Goal: Task Accomplishment & Management: Use online tool/utility

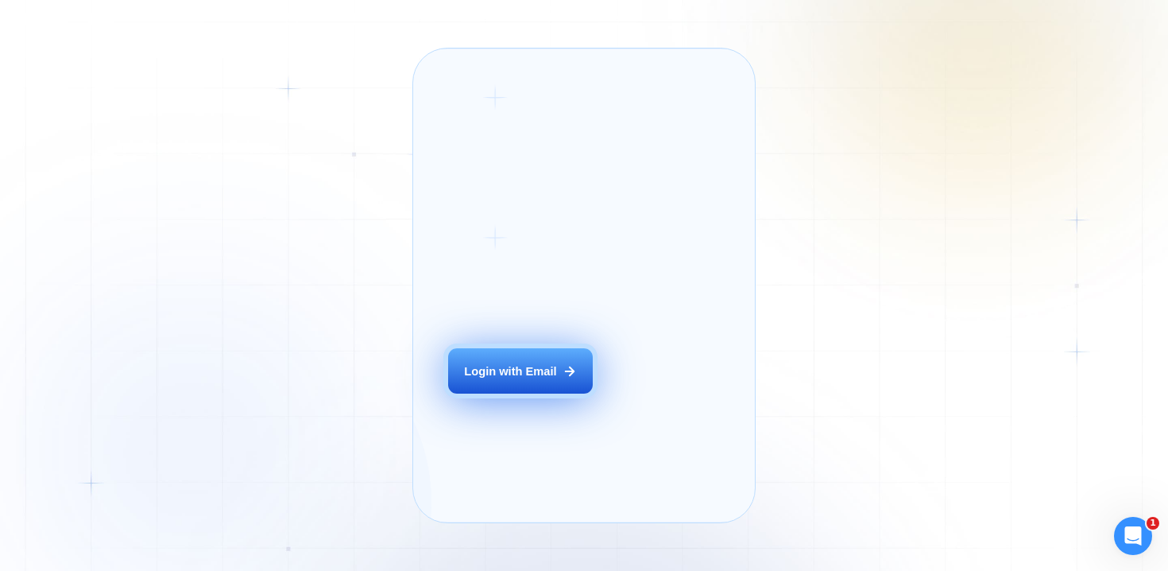
click at [536, 379] on div "Login with Email" at bounding box center [510, 371] width 92 height 16
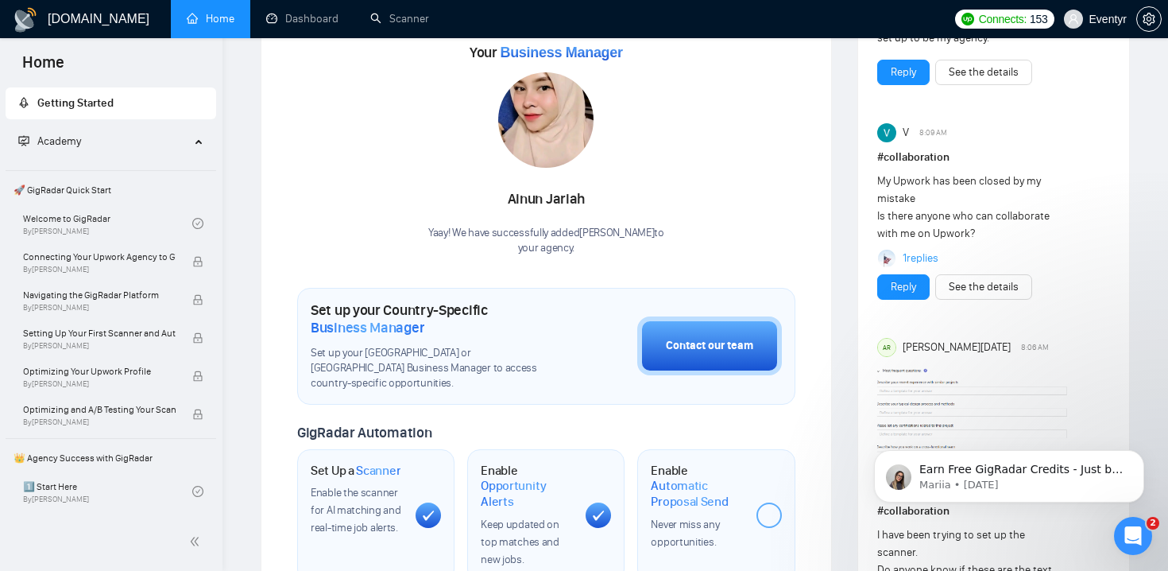
scroll to position [221, 0]
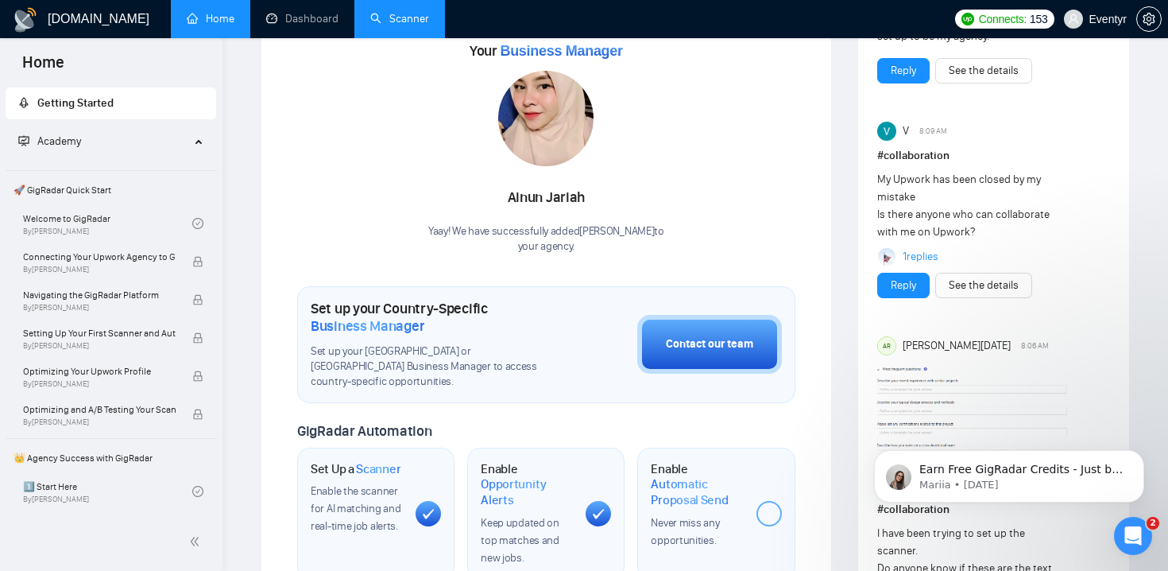
click at [405, 12] on link "Scanner" at bounding box center [399, 19] width 59 height 14
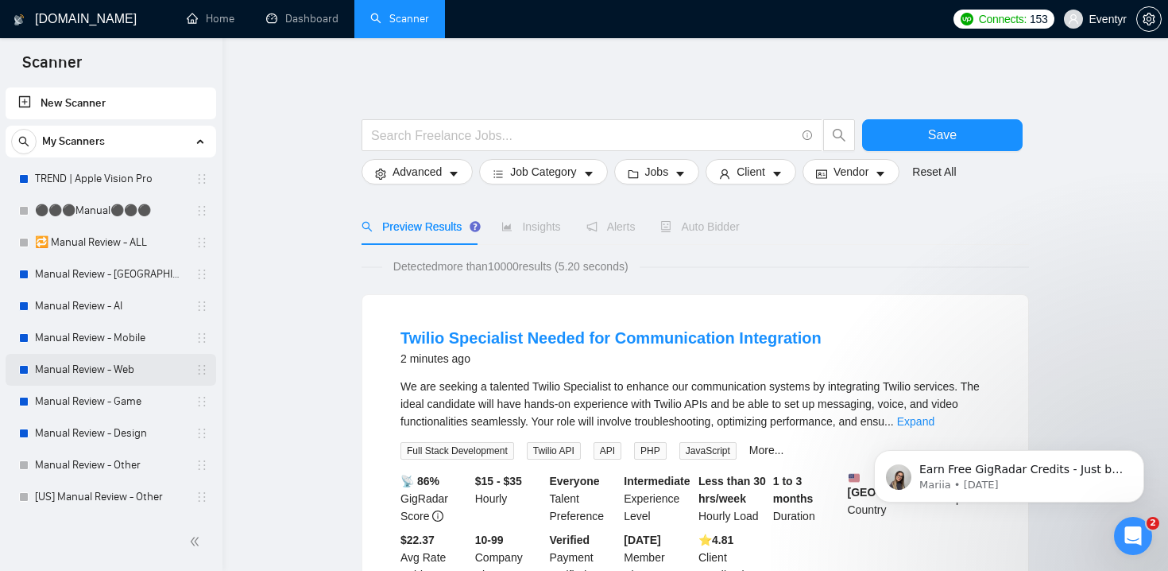
click at [105, 362] on link "Manual Review - Web" at bounding box center [110, 370] width 151 height 32
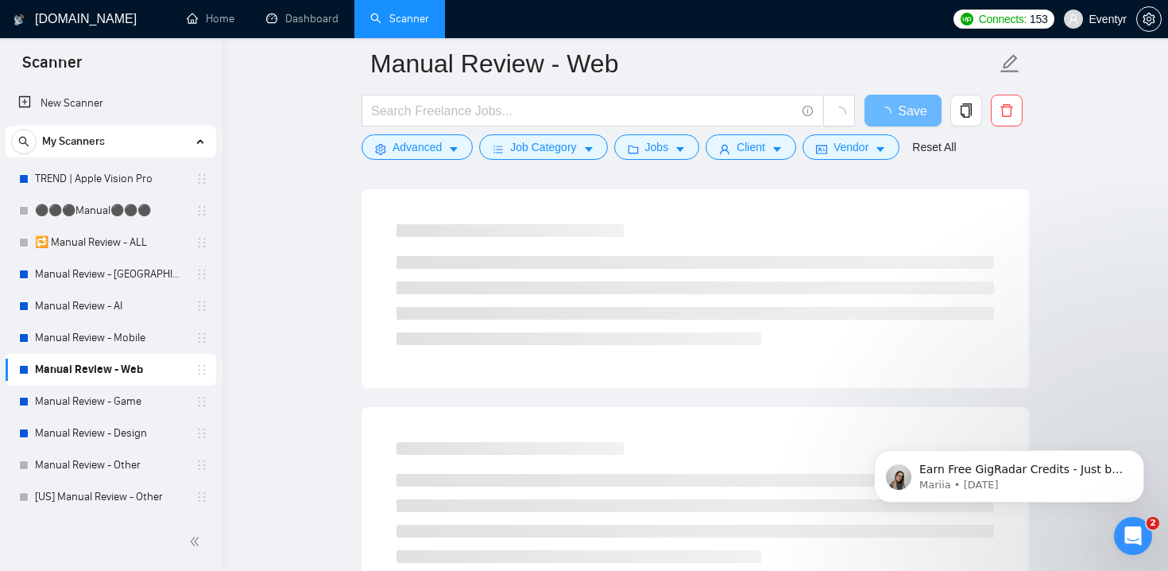
scroll to position [145, 0]
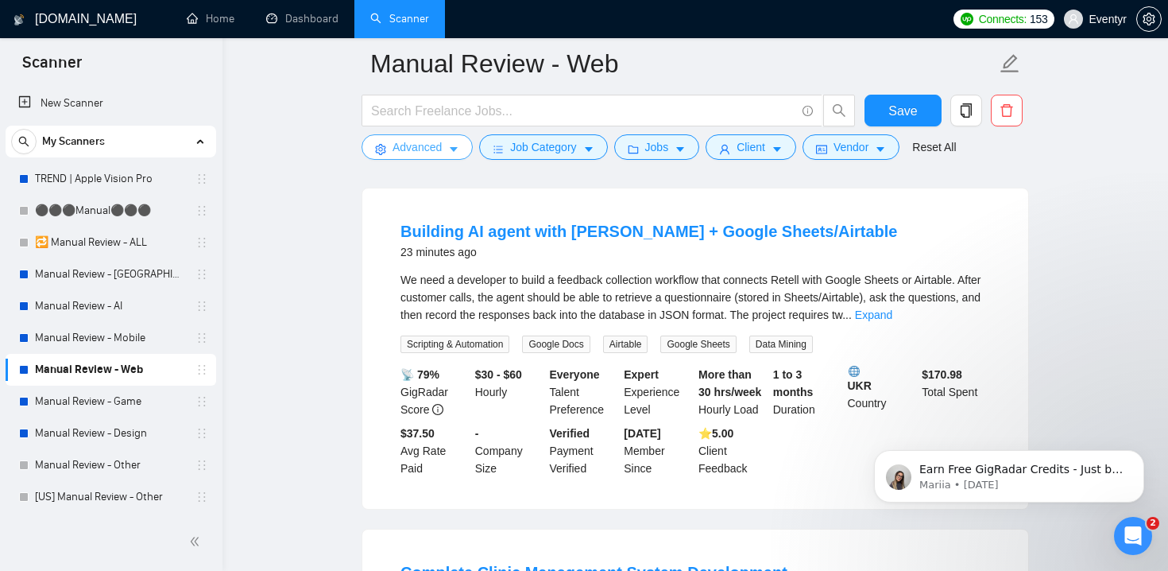
click at [430, 146] on span "Advanced" at bounding box center [417, 146] width 49 height 17
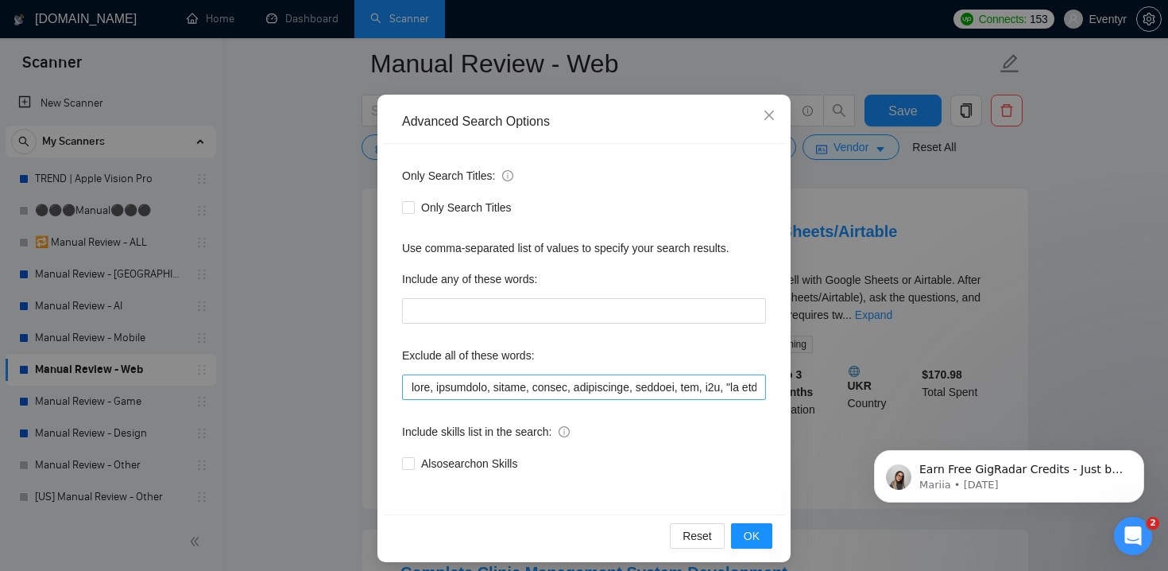
scroll to position [91, 0]
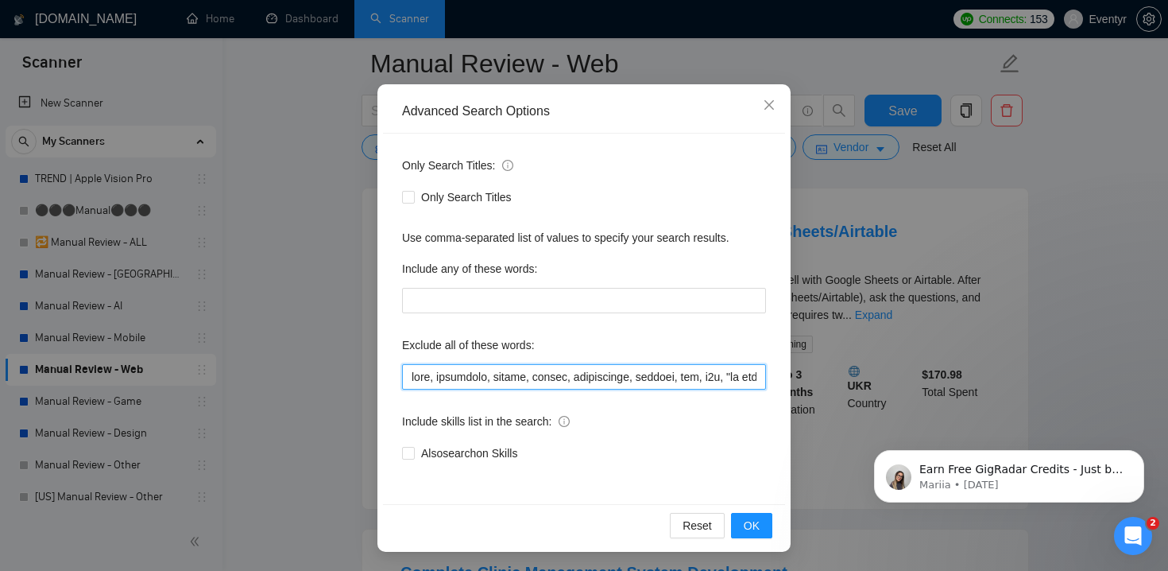
click at [410, 376] on input "text" at bounding box center [584, 376] width 364 height 25
paste input ""Chief Technology Officer", Closer, SEO, Google Ads, Promo Reel, reel, logo, ed…"
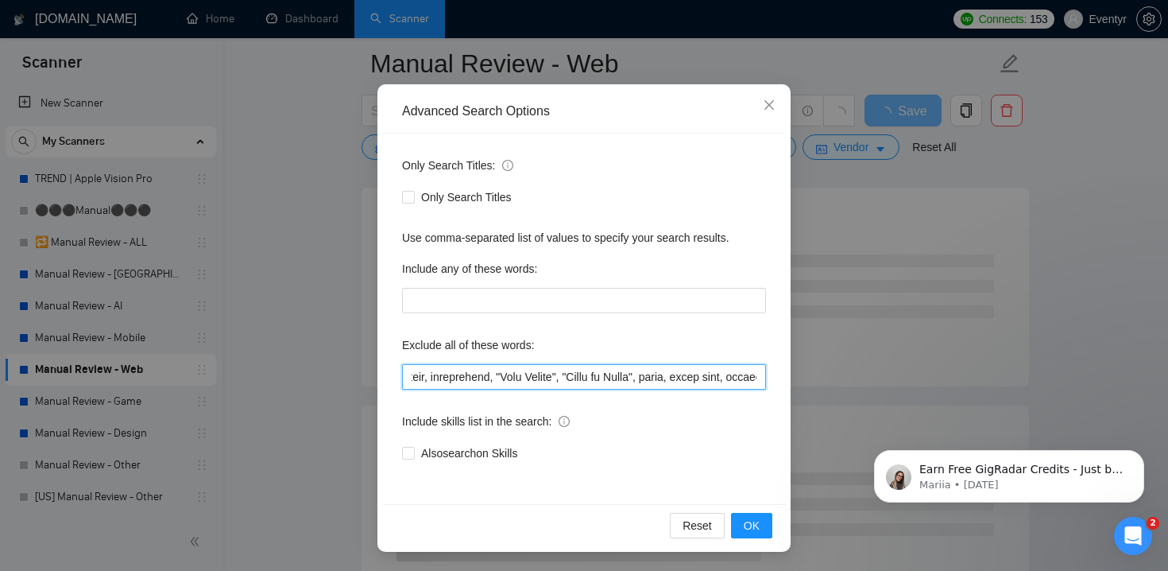
scroll to position [0, 1069]
click at [677, 378] on input "text" at bounding box center [584, 376] width 364 height 25
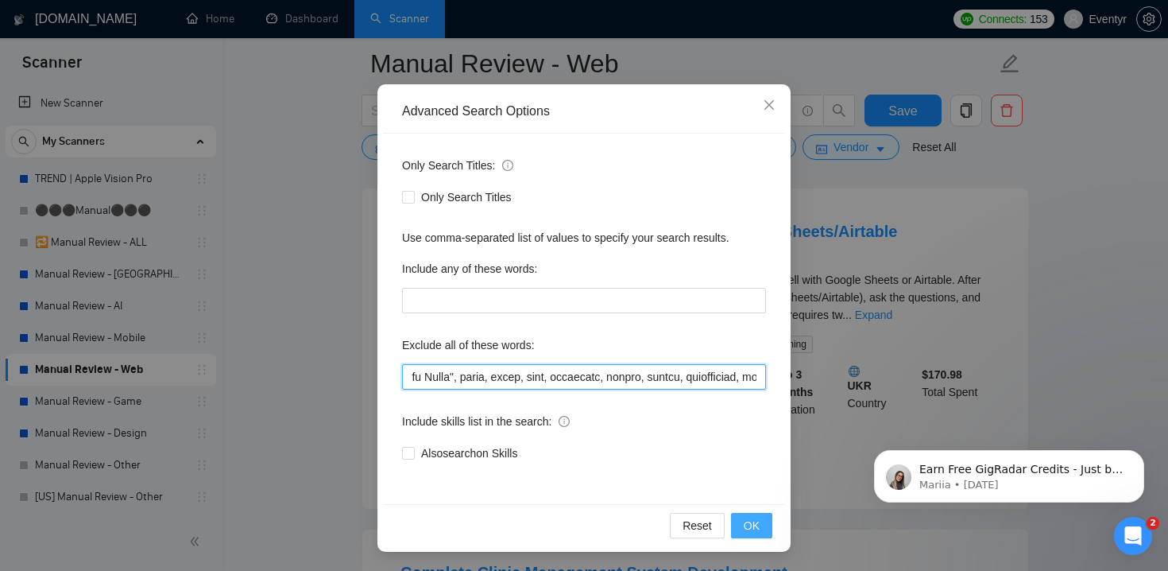
type input ""Chief Technology Officer", Closer, SEO, Google Ads, Promo Reel, reel, logo, ed…"
click at [753, 523] on span "OK" at bounding box center [752, 525] width 16 height 17
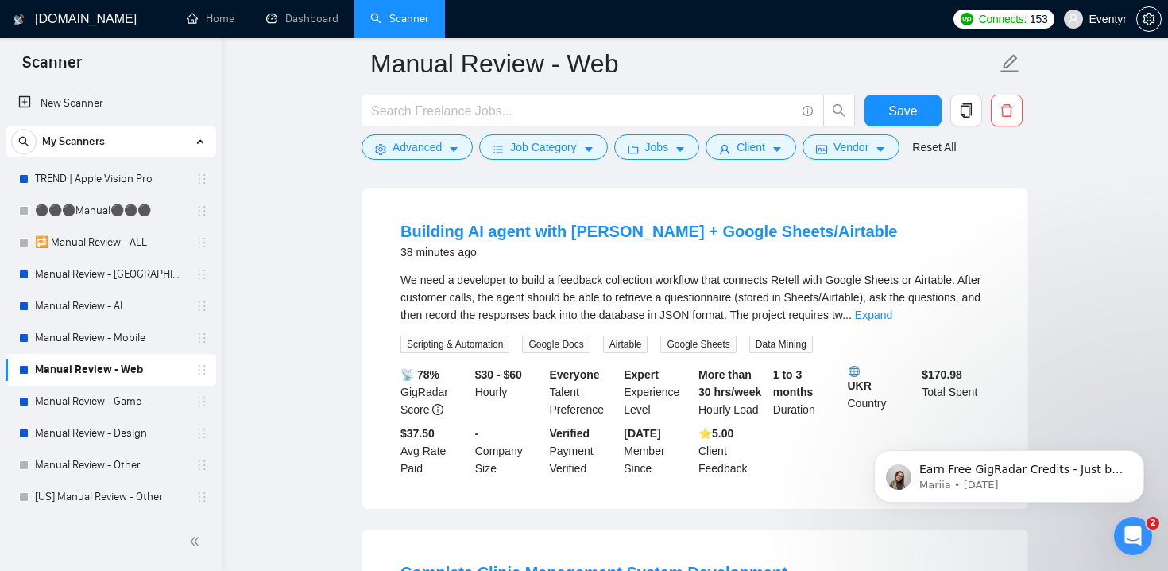
scroll to position [11, 0]
click at [132, 396] on link "Manual Review - Game" at bounding box center [110, 401] width 151 height 32
click at [922, 114] on button "Save" at bounding box center [903, 111] width 77 height 32
click at [118, 401] on link "Manual Review - Game" at bounding box center [110, 401] width 151 height 32
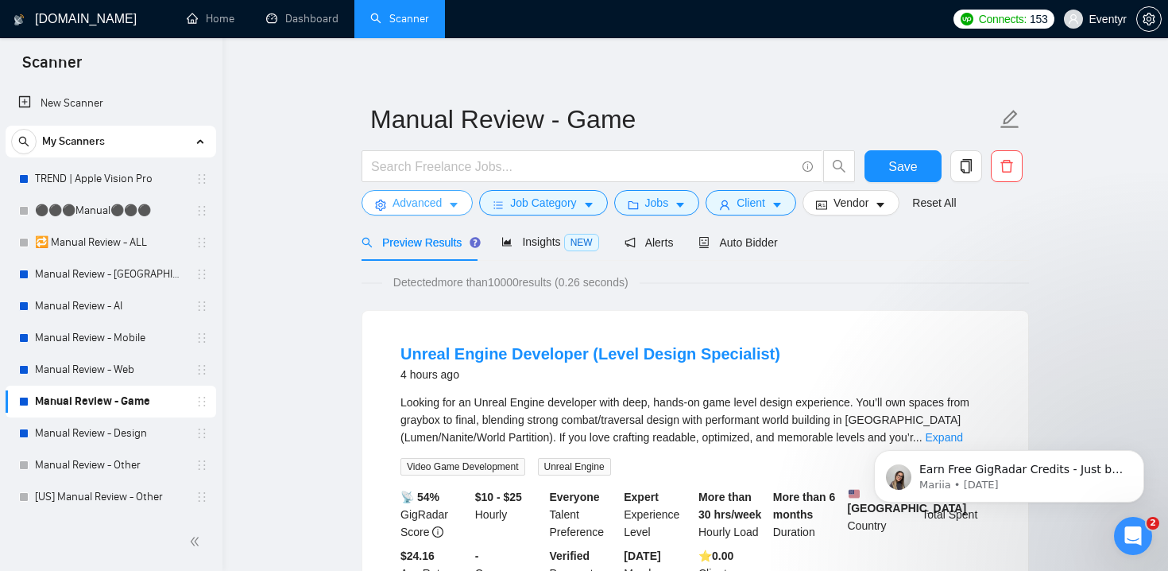
click at [400, 203] on span "Advanced" at bounding box center [417, 202] width 49 height 17
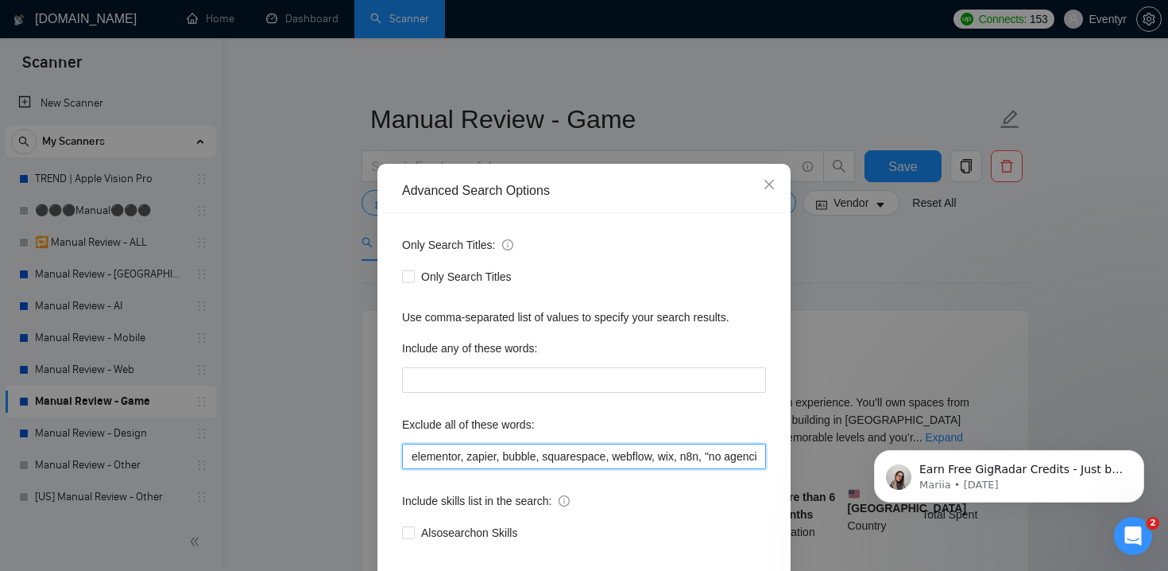
click at [543, 469] on input "elementor, zapier, bubble, squarespace, webflow, wix, n8n, "no agencies"" at bounding box center [584, 455] width 364 height 25
paste input ""Chief Technology Officer", Closer, SEO, Google Ads, Promo Reel, reel, logo, ed…"
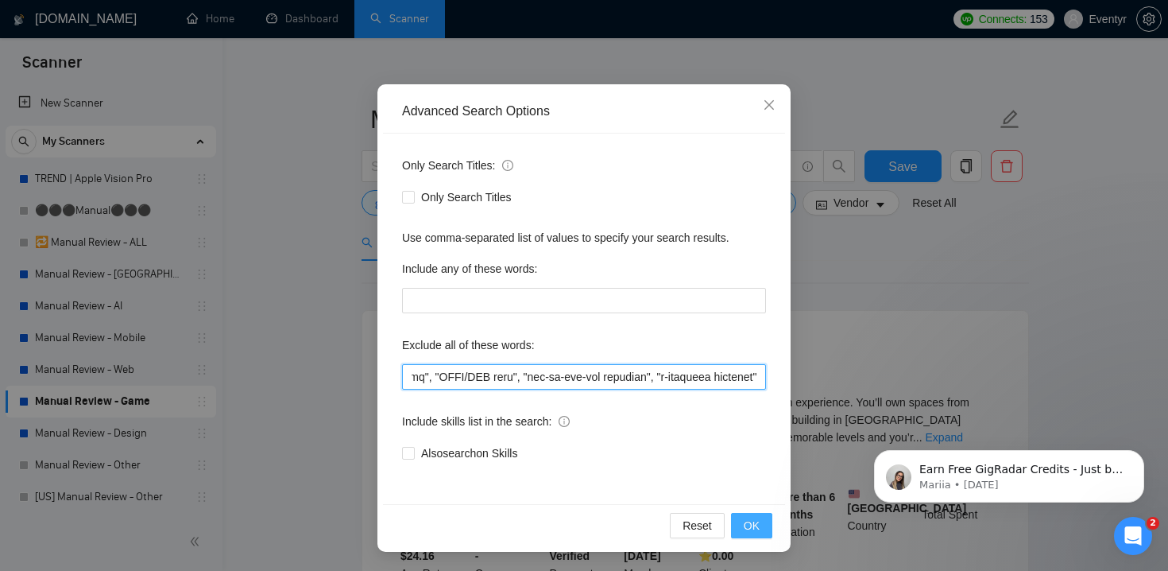
type input ""Chief Technology Officer", Closer, SEO, Google Ads, Promo Reel, reel, logo, ed…"
click at [749, 520] on span "OK" at bounding box center [752, 525] width 16 height 17
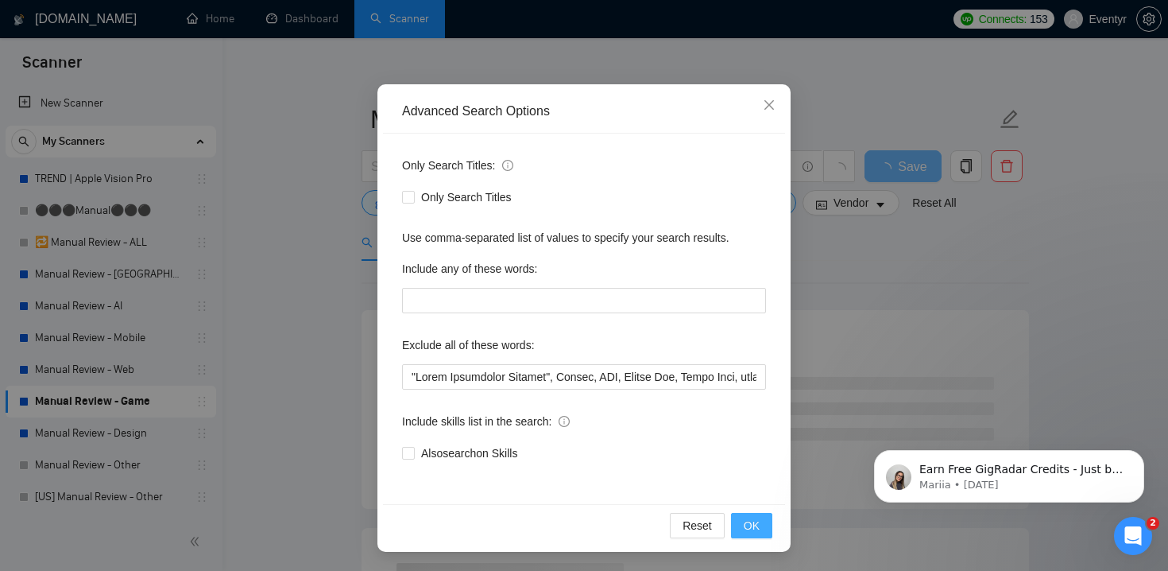
scroll to position [11, 0]
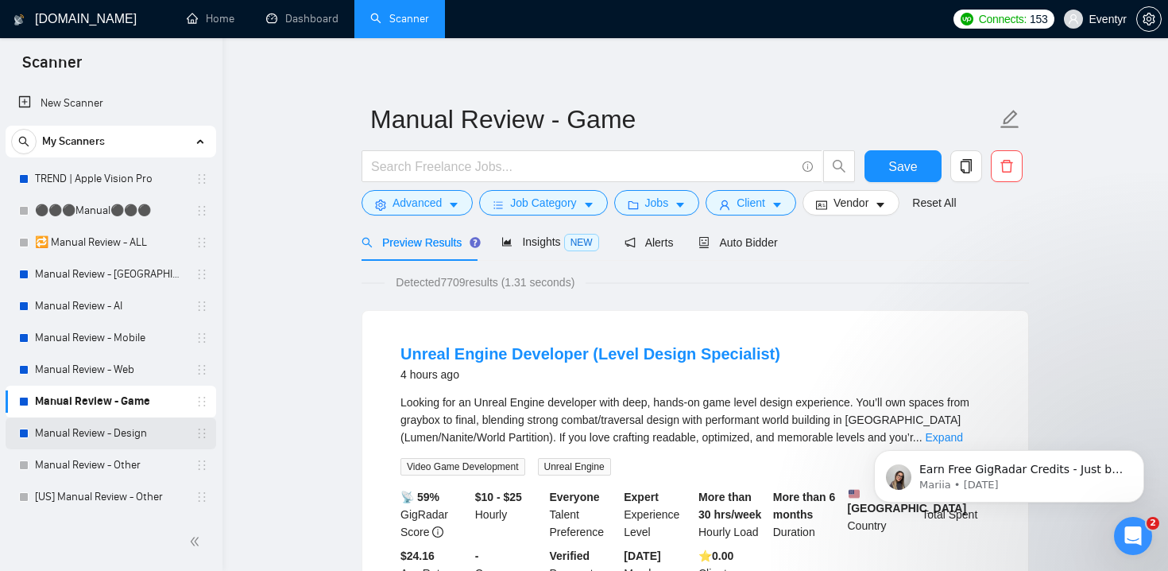
click at [106, 427] on link "Manual Review - Design" at bounding box center [110, 433] width 151 height 32
click at [900, 159] on span "Save" at bounding box center [903, 167] width 29 height 20
click at [116, 440] on link "Manual Review - Design" at bounding box center [110, 433] width 151 height 32
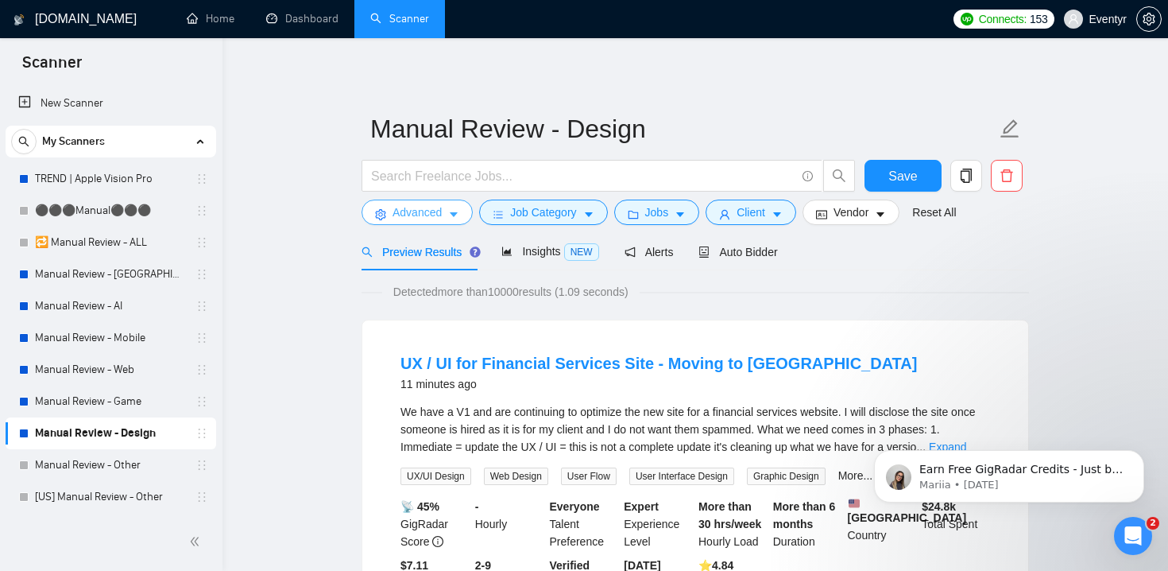
click at [439, 214] on span "Advanced" at bounding box center [417, 211] width 49 height 17
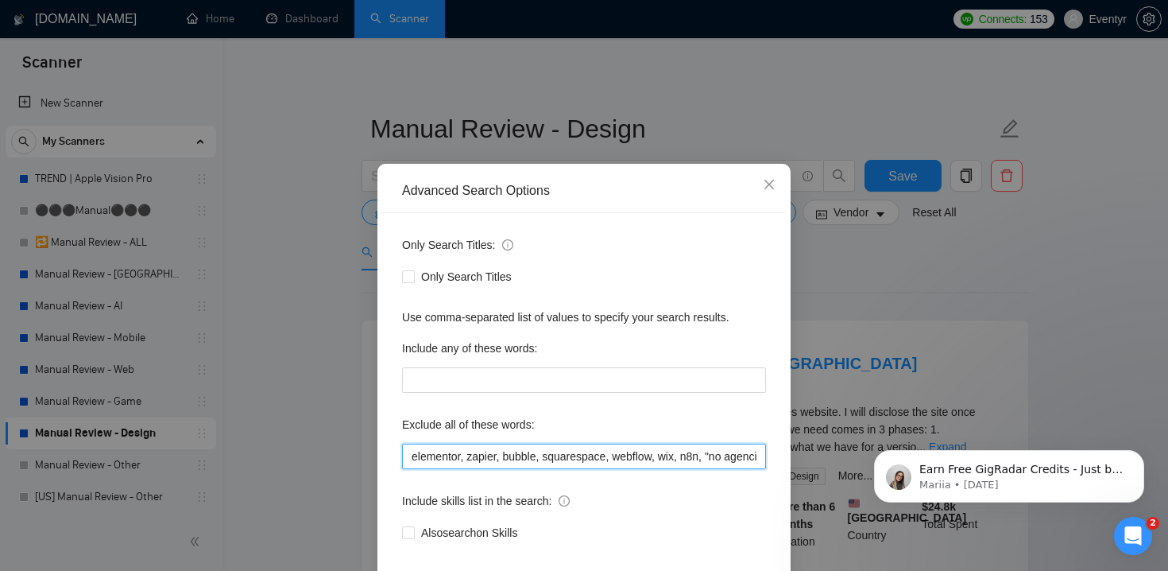
click at [490, 465] on input "elementor, zapier, bubble, squarespace, webflow, wix, n8n, "no agencies"" at bounding box center [584, 455] width 364 height 25
drag, startPoint x: 1341, startPoint y: 881, endPoint x: 860, endPoint y: 484, distance: 623.8
type input "elementor, zapi"
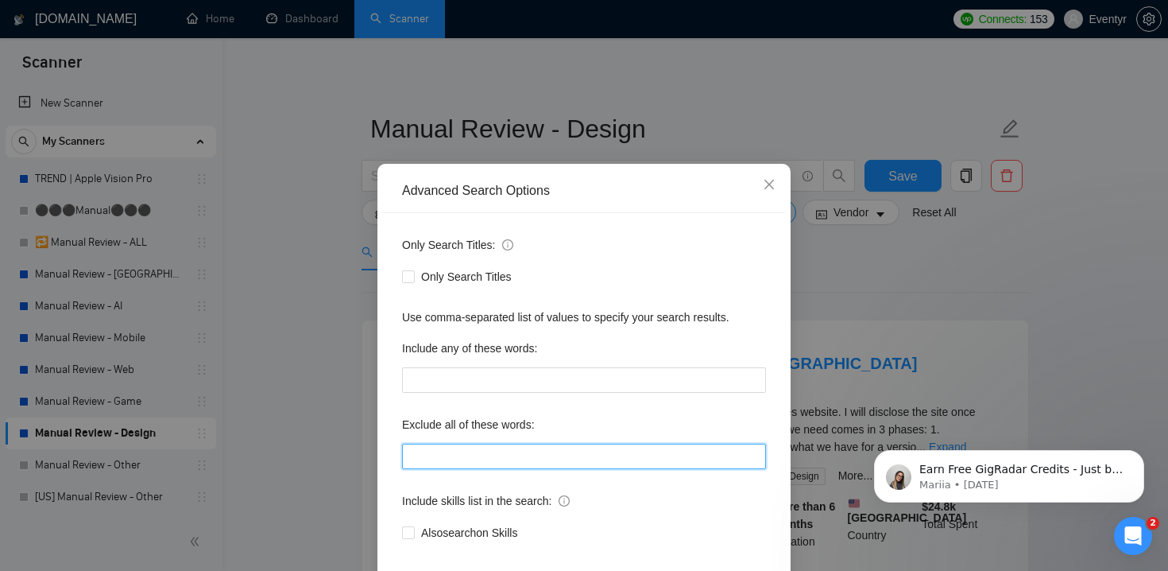
paste input ""Chief Technology Officer", Closer, SEO, Google Ads, Promo Reel, reel, logo, ed…"
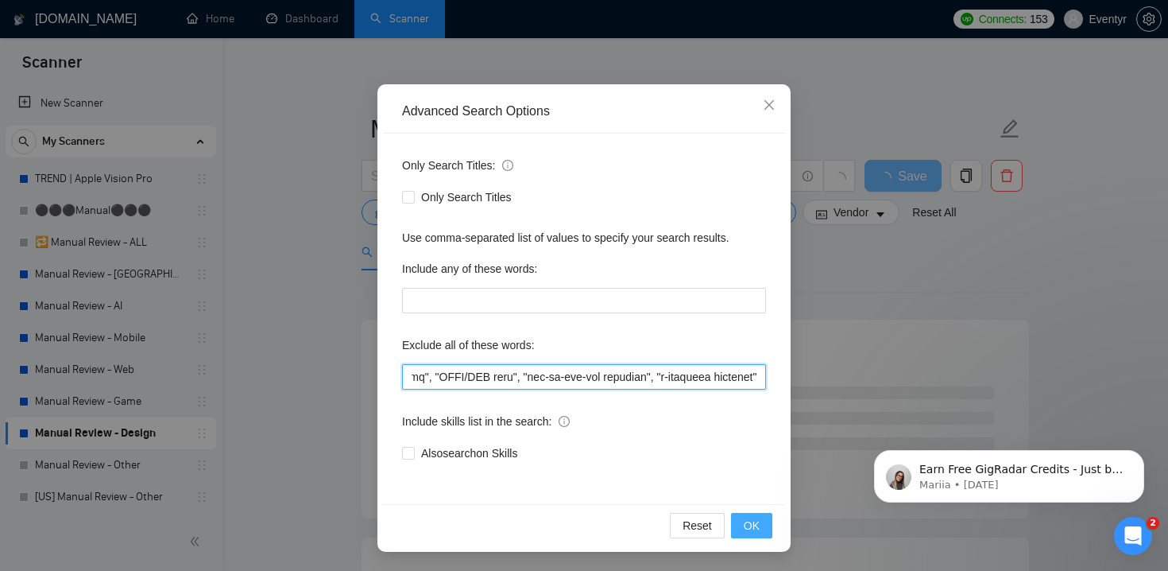
type input ""Chief Technology Officer", Closer, SEO, Google Ads, Promo Reel, reel, logo, ed…"
click at [761, 519] on button "OK" at bounding box center [751, 525] width 41 height 25
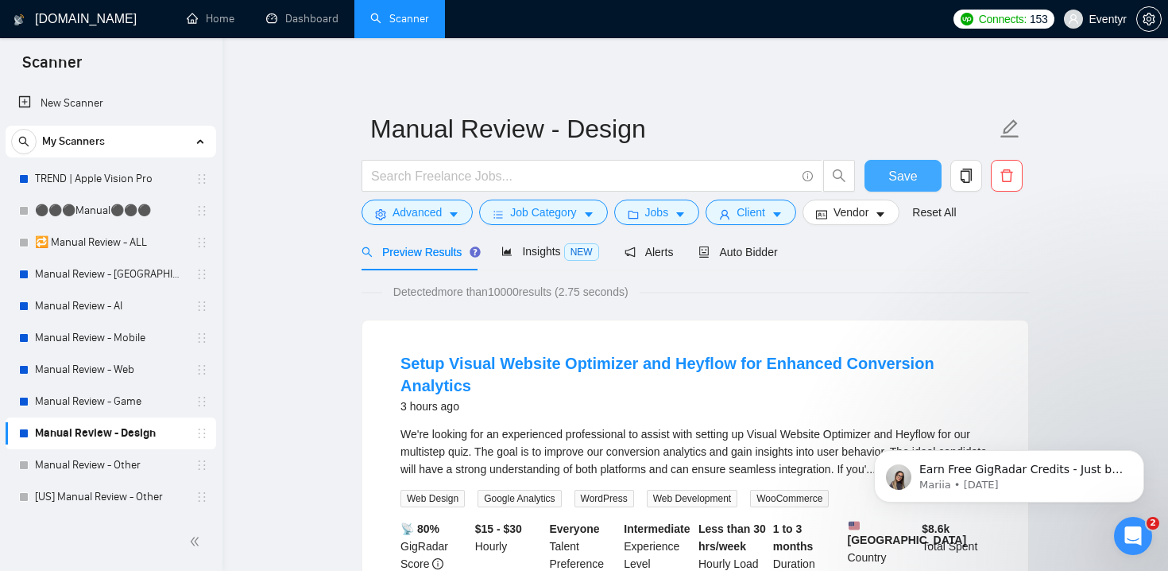
click at [896, 177] on span "Save" at bounding box center [903, 176] width 29 height 20
click at [106, 261] on link "Manual Review - Israel & Middle East" at bounding box center [110, 274] width 151 height 32
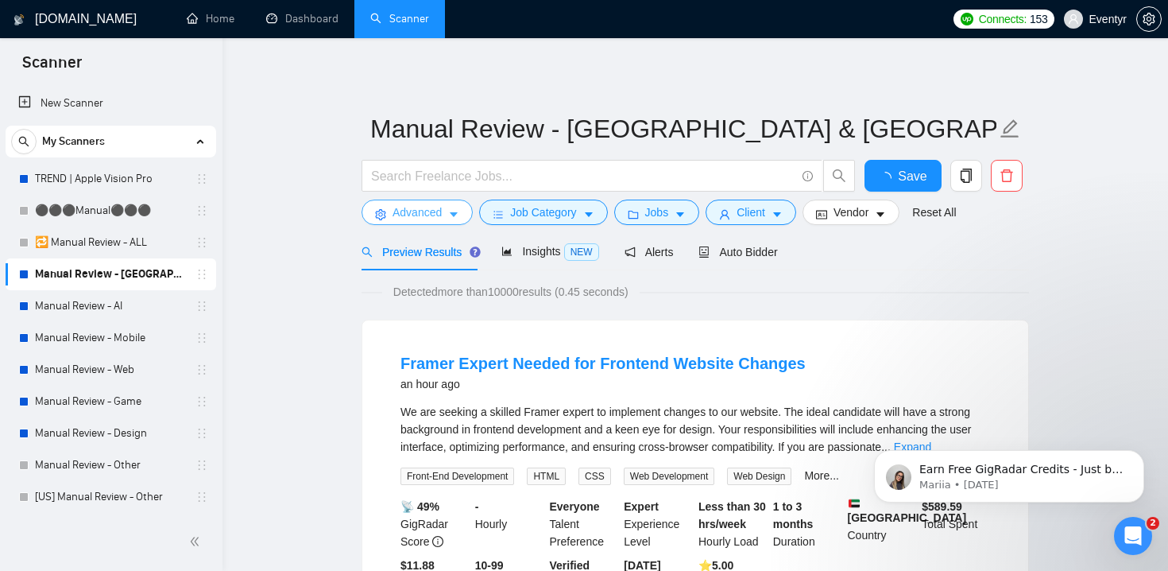
click at [431, 209] on span "Advanced" at bounding box center [417, 211] width 49 height 17
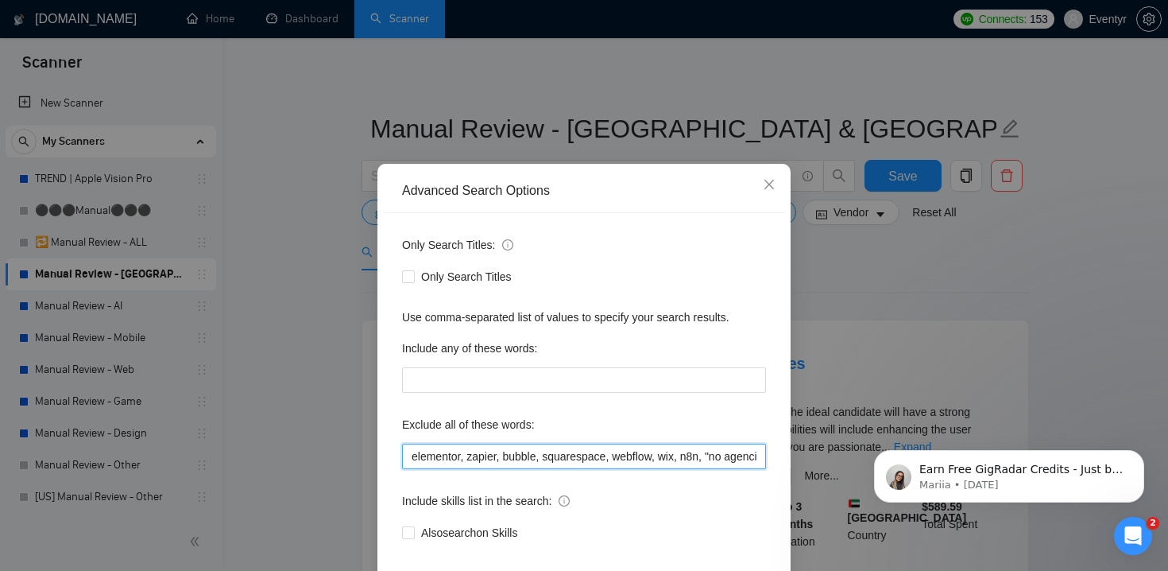
click at [512, 466] on input "elementor, zapier, bubble, squarespace, webflow, wix, n8n, "no agencies", hubsp…" at bounding box center [584, 455] width 364 height 25
paste input ""Chief Technology Officer", Closer, SEO, Google Ads, Promo Reel, reel, logo, ed…"
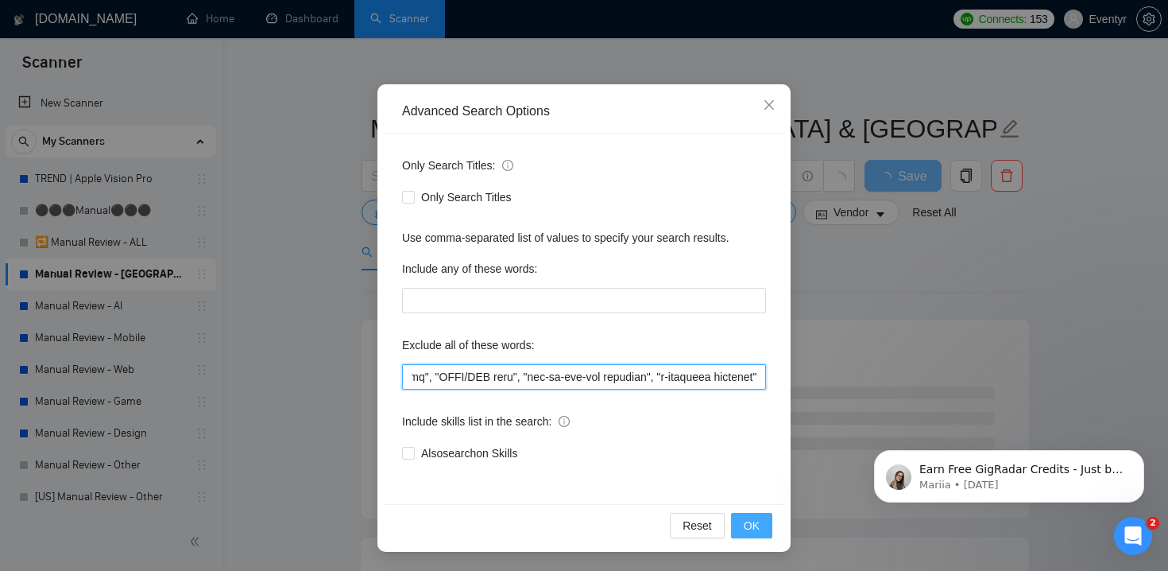
type input ""Chief Technology Officer", Closer, SEO, Google Ads, Promo Reel, reel, logo, ed…"
click at [757, 525] on span "OK" at bounding box center [752, 525] width 16 height 17
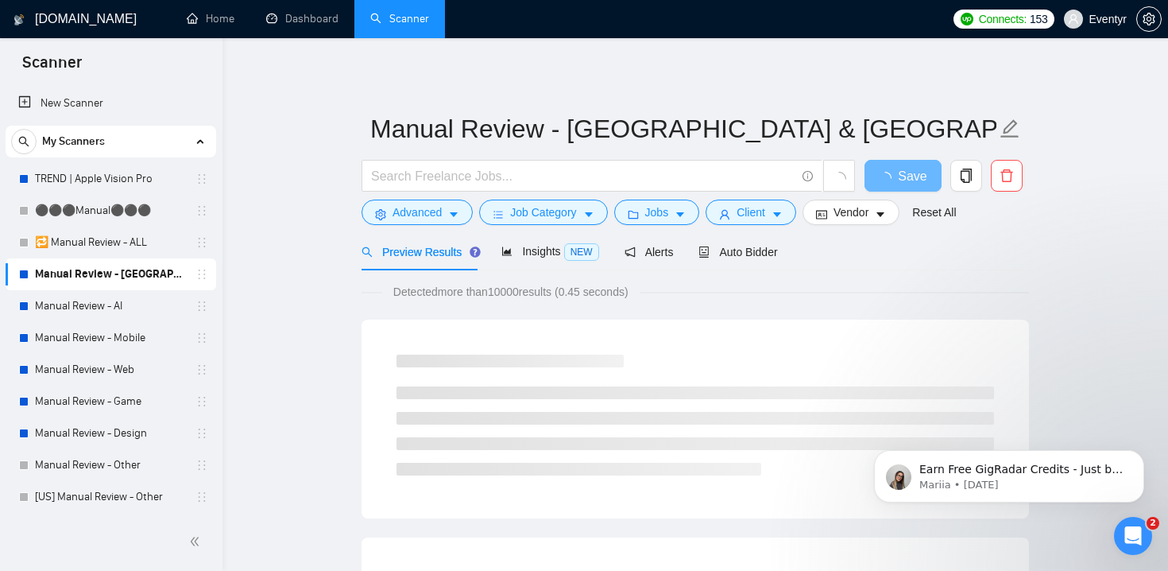
scroll to position [11, 0]
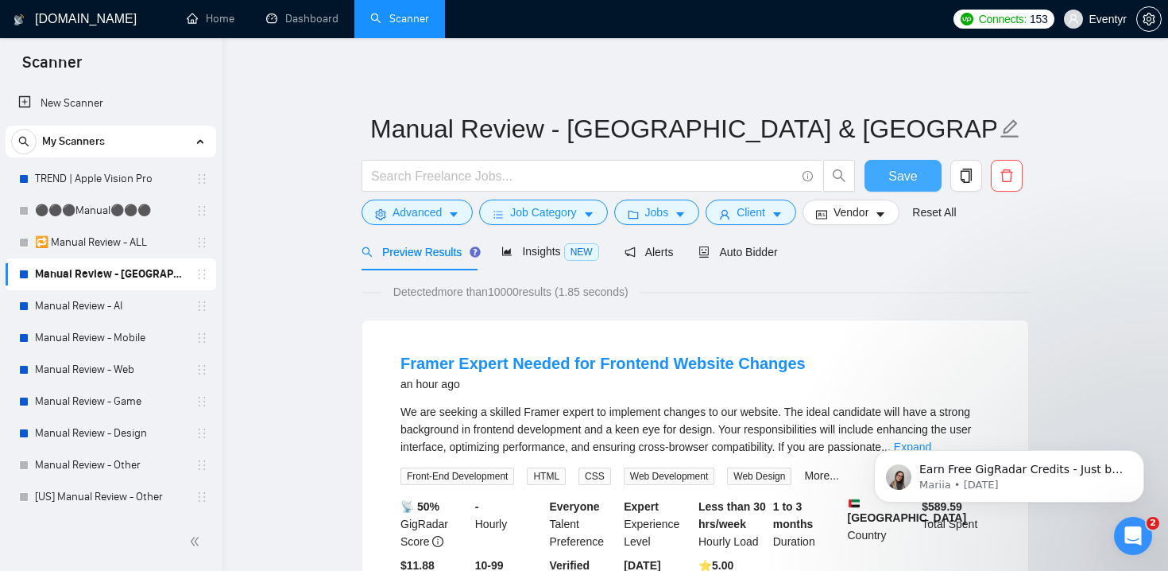
click at [900, 168] on span "Save" at bounding box center [903, 176] width 29 height 20
click at [96, 307] on link "Manual Review - AI" at bounding box center [110, 306] width 151 height 32
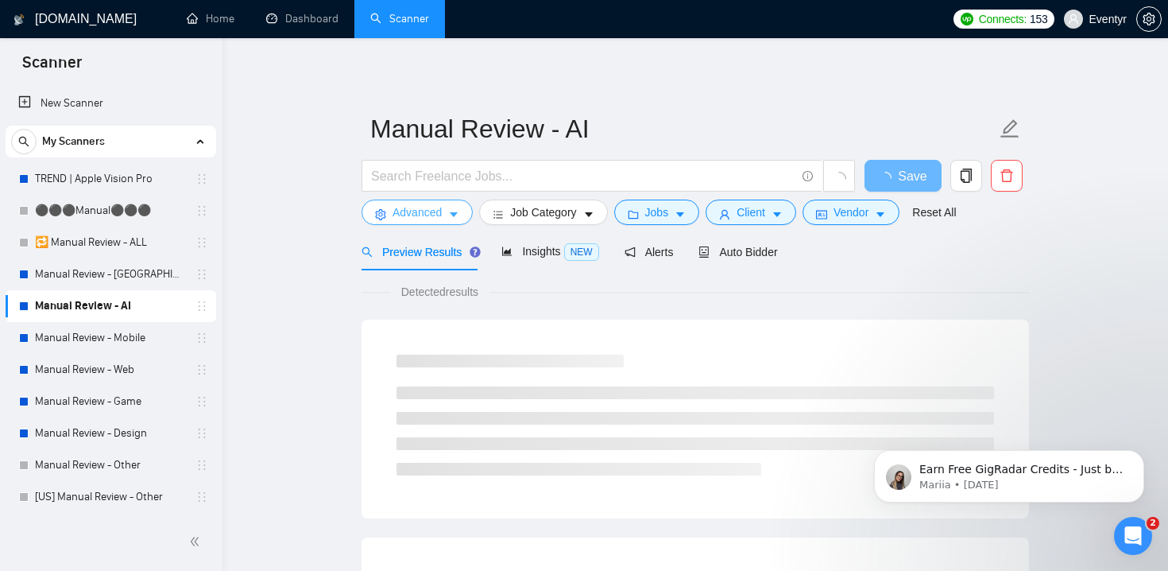
click at [407, 217] on span "Advanced" at bounding box center [417, 211] width 49 height 17
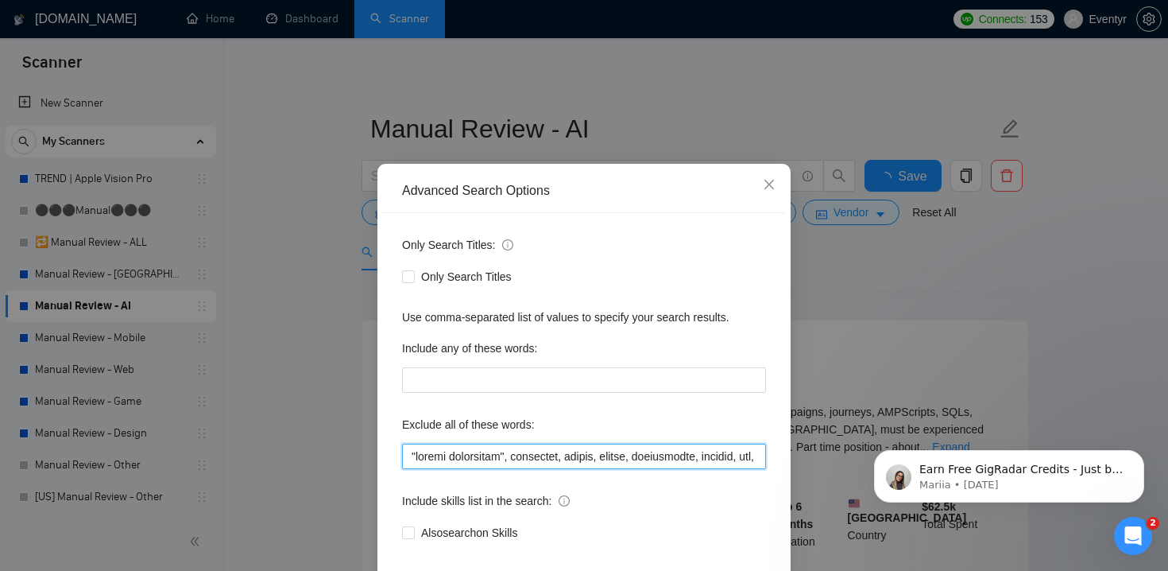
click at [498, 467] on input "text" at bounding box center [584, 455] width 364 height 25
paste input ""Chief Technology Officer", Closer, SEO, Google Ads, Promo Reel, reel, logo, ed…"
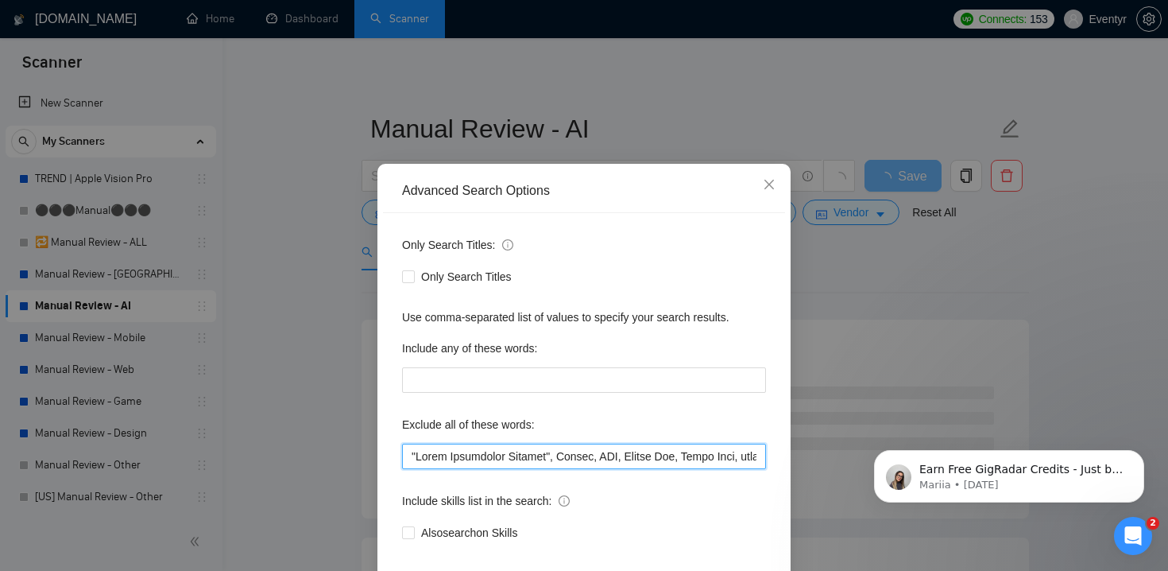
drag, startPoint x: 558, startPoint y: 470, endPoint x: 295, endPoint y: 454, distance: 263.5
click at [295, 454] on div "Advanced Search Options Only Search Titles: Only Search Titles Use comma-separa…" at bounding box center [584, 285] width 1168 height 571
type input ""Chief Technology Officer", Closer, SEO, Google Ads, Promo Reel, reel, logo, ed…"
click at [571, 480] on div "Only Search Titles: Only Search Titles Use comma-separated list of values to sp…" at bounding box center [584, 398] width 402 height 370
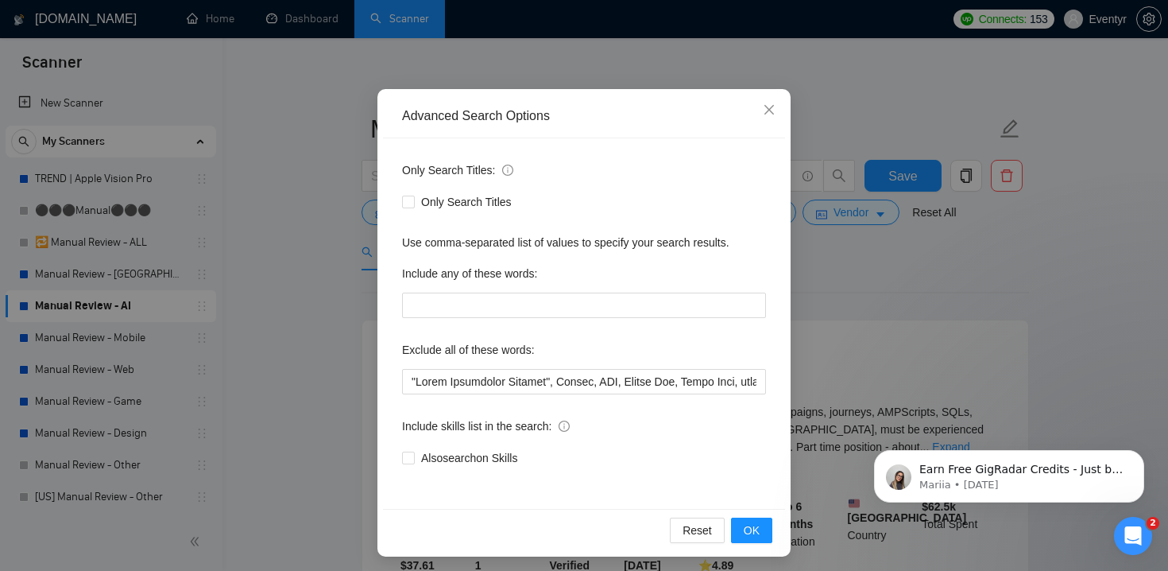
scroll to position [91, 0]
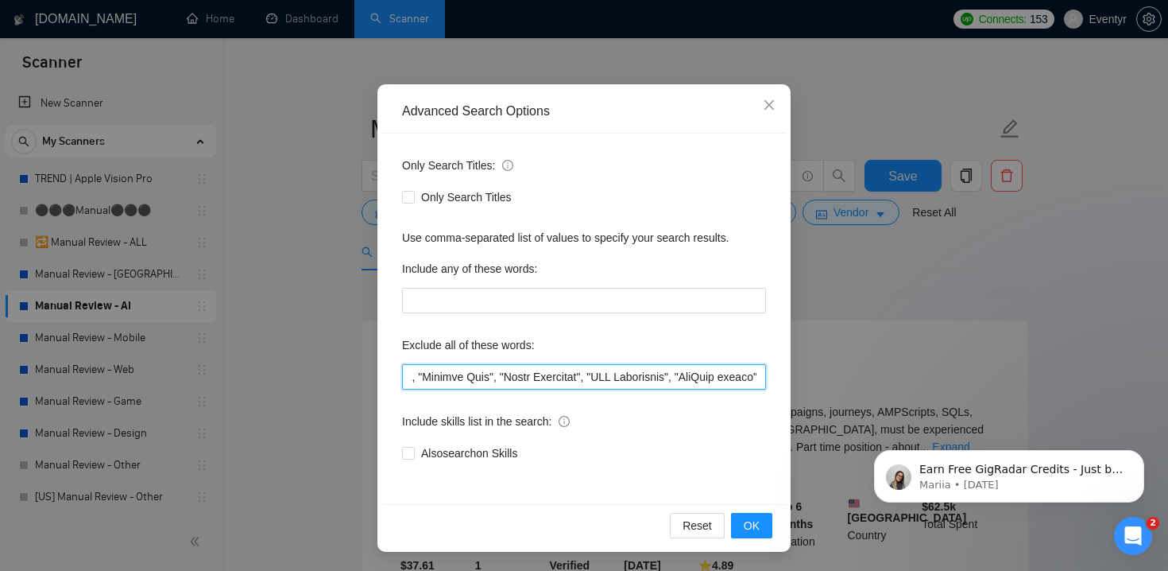
drag, startPoint x: 683, startPoint y: 378, endPoint x: 762, endPoint y: 378, distance: 79.5
click at [762, 378] on input "text" at bounding box center [584, 376] width 364 height 25
click at [757, 528] on span "OK" at bounding box center [752, 525] width 16 height 17
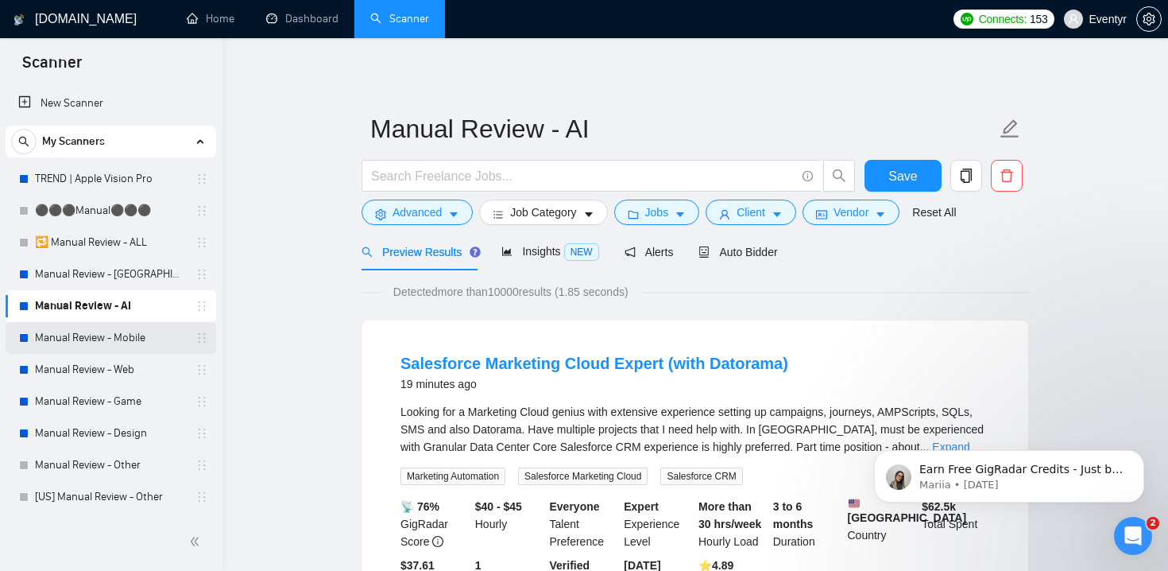
click at [114, 335] on link "Manual Review - Mobile" at bounding box center [110, 338] width 151 height 32
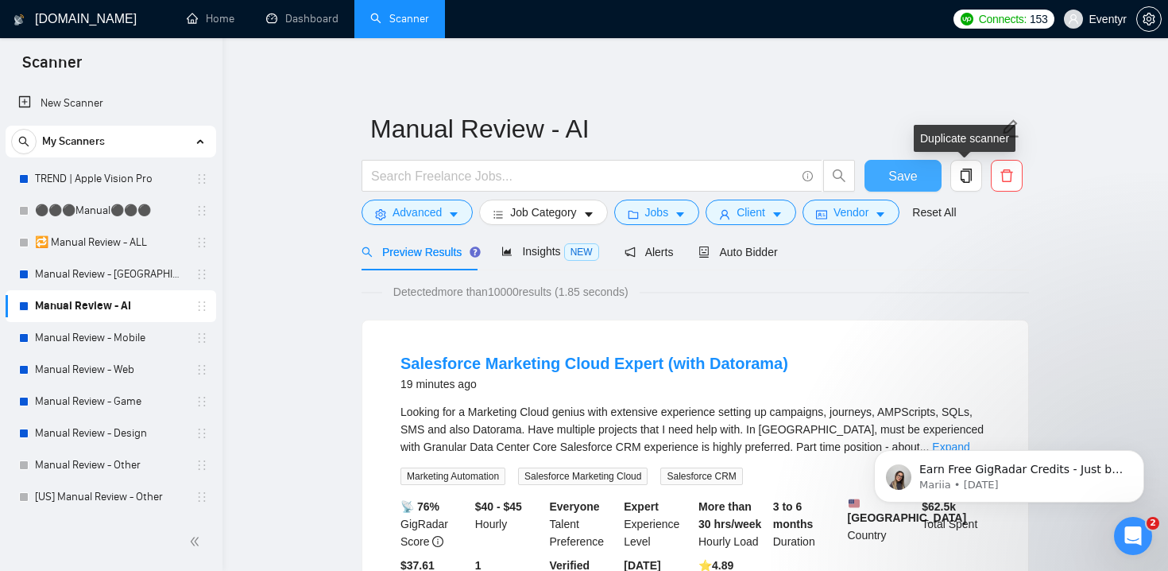
click at [909, 175] on span "Save" at bounding box center [903, 176] width 29 height 20
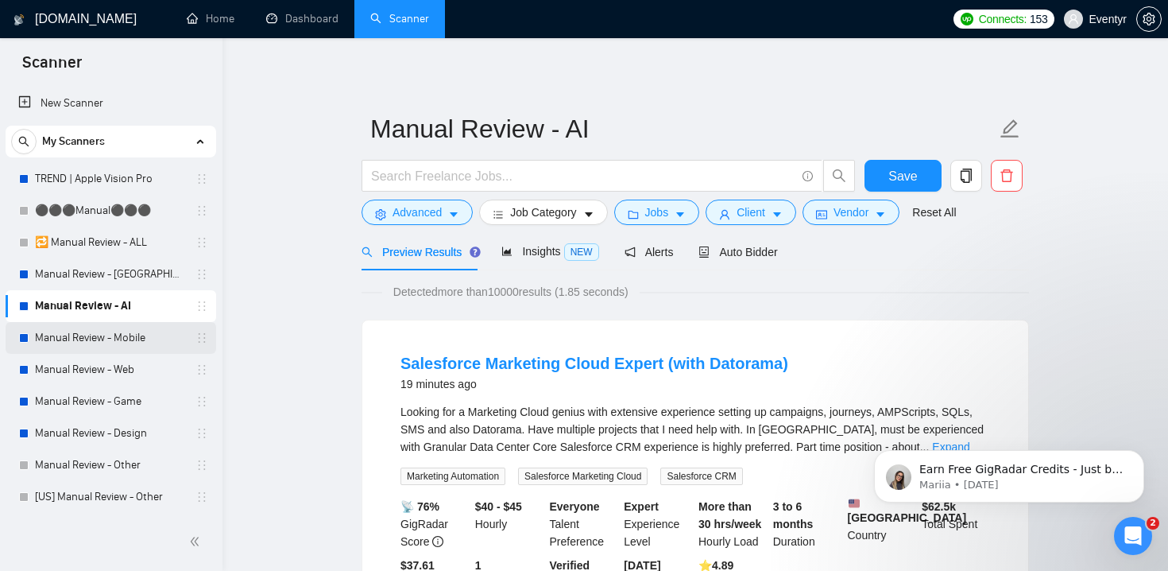
click at [141, 336] on link "Manual Review - Mobile" at bounding box center [110, 338] width 151 height 32
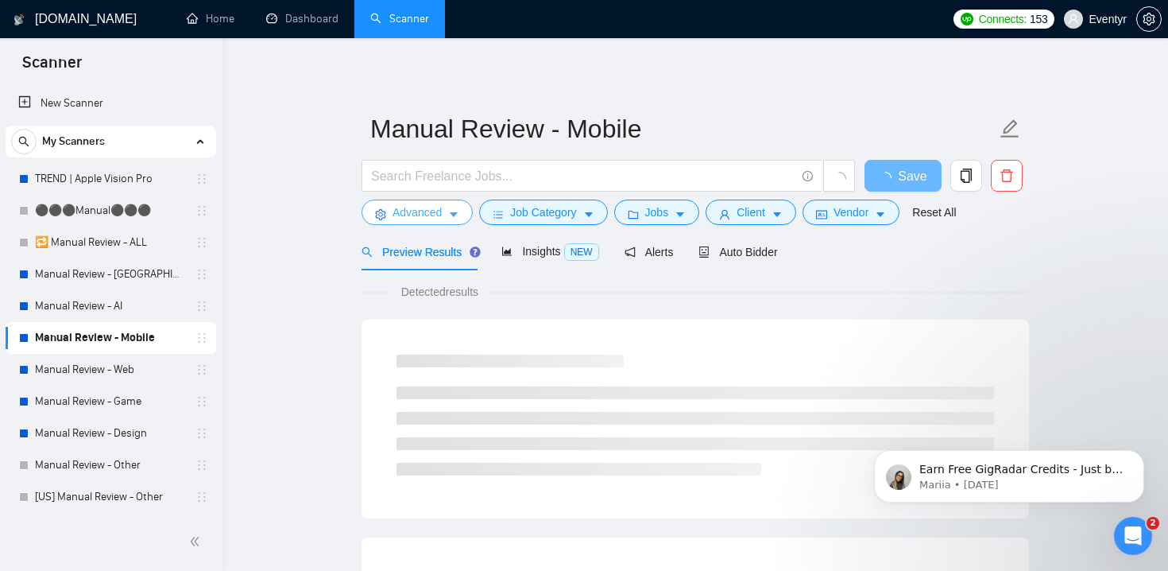
click at [446, 218] on button "Advanced" at bounding box center [417, 211] width 111 height 25
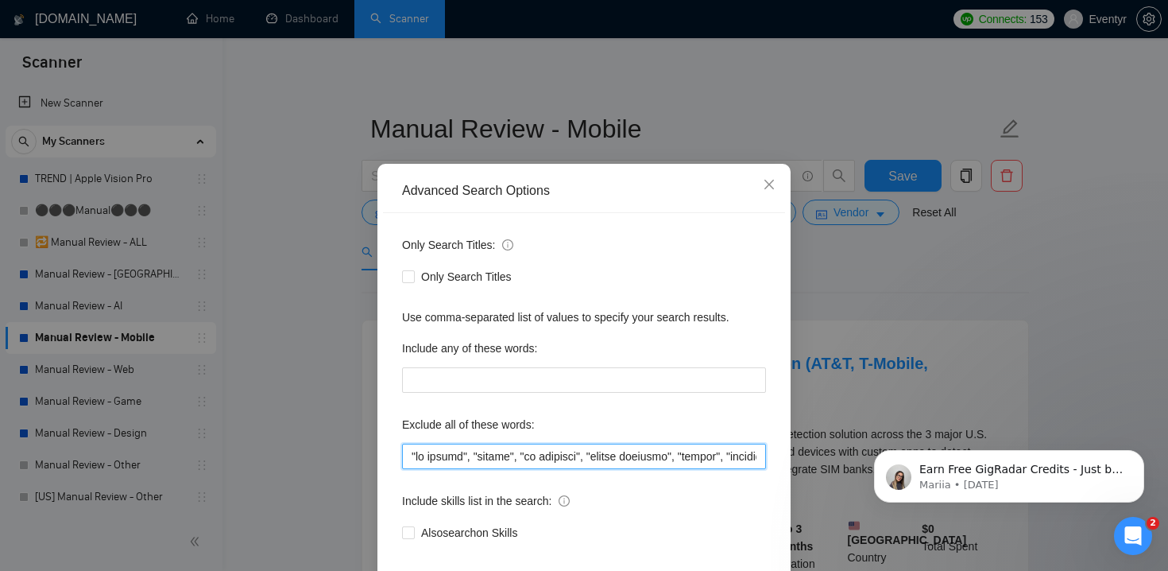
click at [525, 462] on input "text" at bounding box center [584, 455] width 364 height 25
click at [410, 465] on input "text" at bounding box center [584, 455] width 364 height 25
paste input ""Chief Technology Officer", Closer, SEO, Google Ads, Promo Reel, reel, logo, ed…"
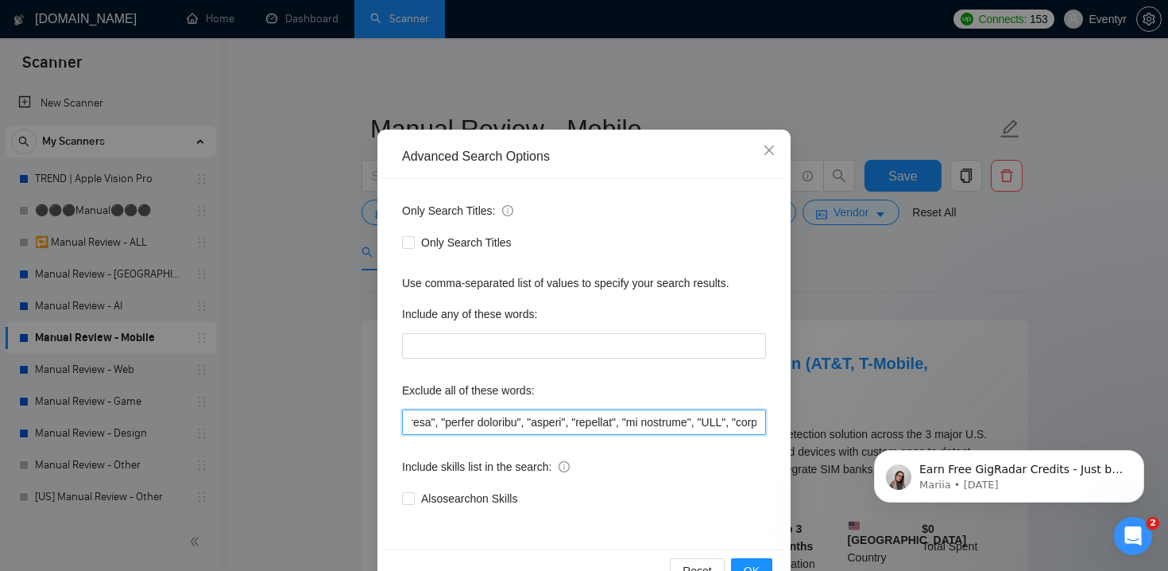
scroll to position [91, 0]
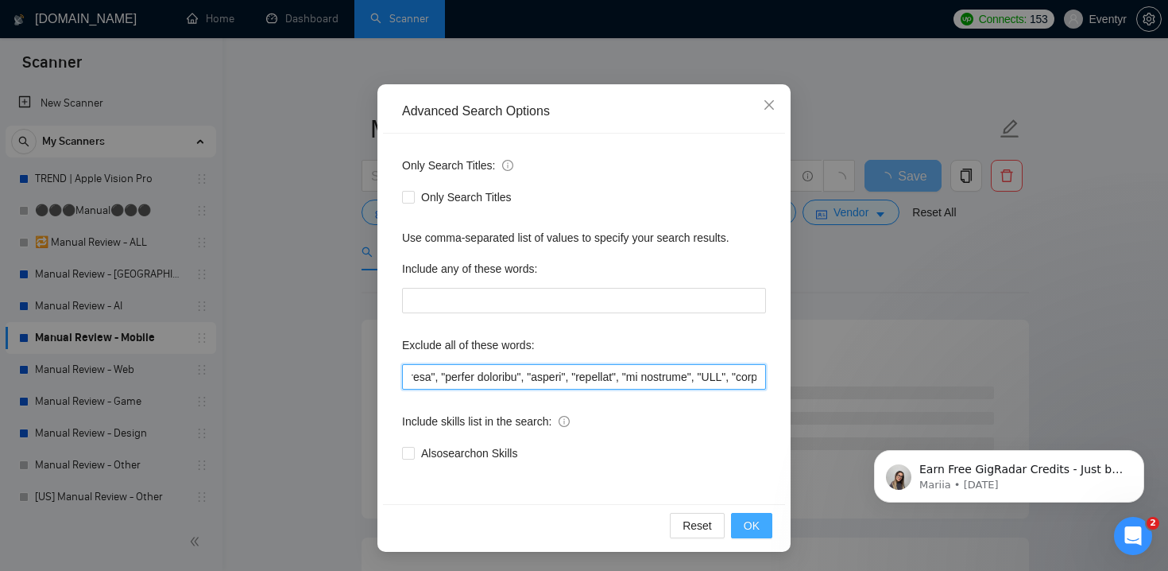
type input ""Chief Technology Officer", Closer, SEO, Google Ads, Promo Reel, reel, logo, ed…"
click at [755, 524] on span "OK" at bounding box center [752, 525] width 16 height 17
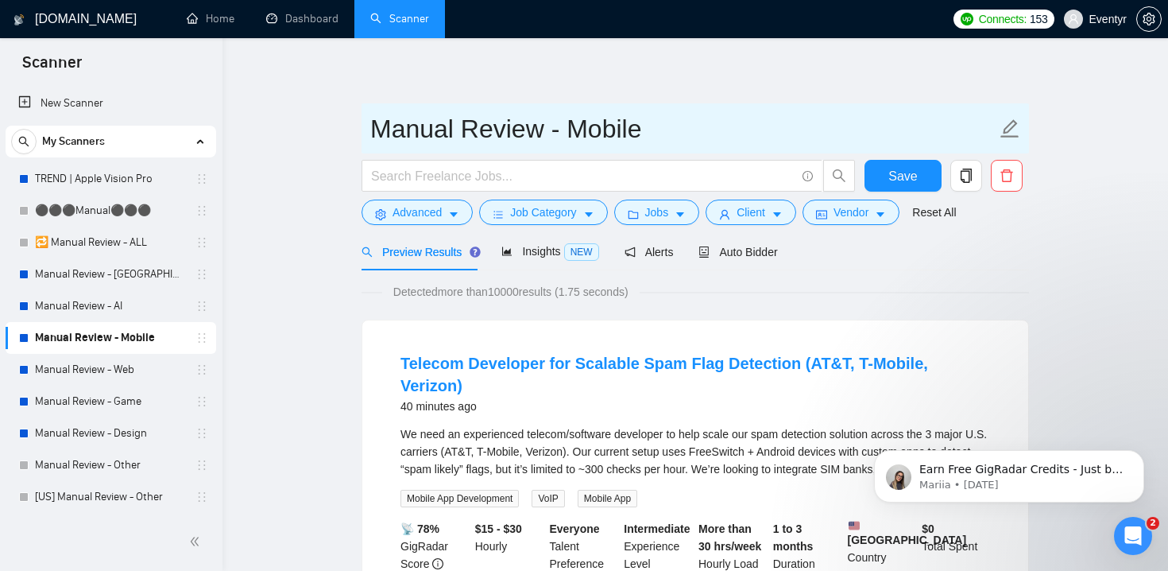
click at [879, 153] on span "Manual Review - Mobile" at bounding box center [696, 128] width 668 height 50
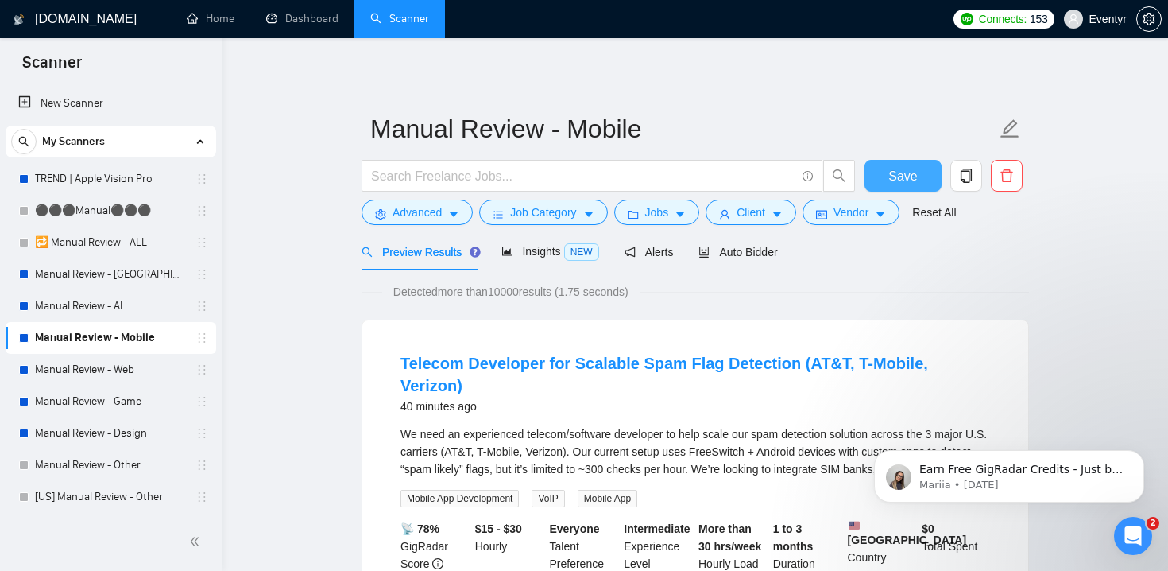
click at [881, 165] on button "Save" at bounding box center [903, 176] width 77 height 32
click at [115, 184] on link "TREND | Apple Vision Pro" at bounding box center [110, 179] width 151 height 32
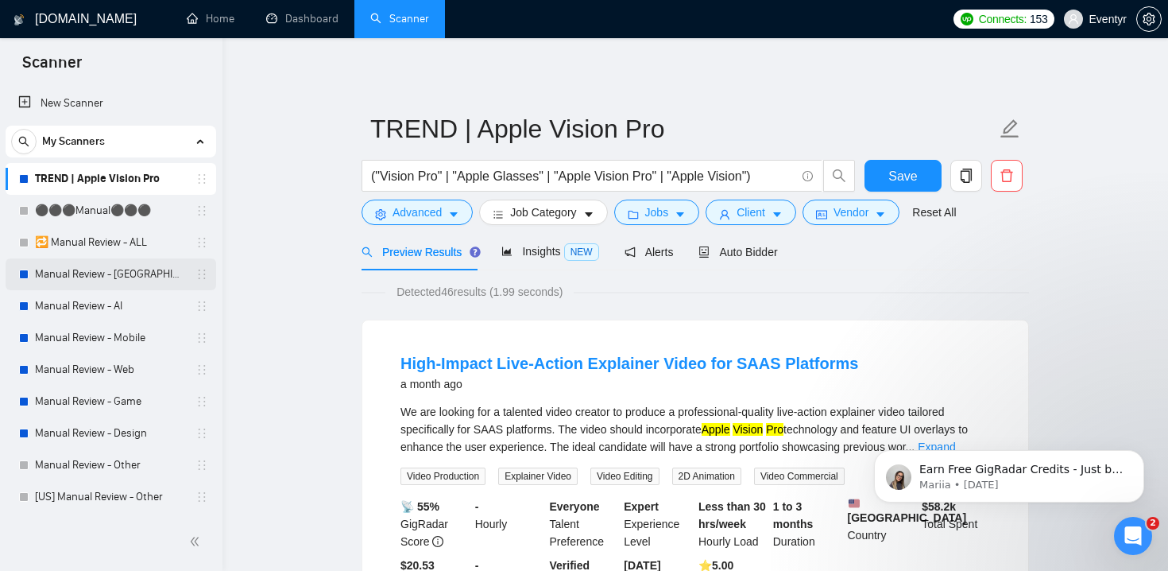
click at [98, 272] on link "Manual Review - Israel & Middle East" at bounding box center [110, 274] width 151 height 32
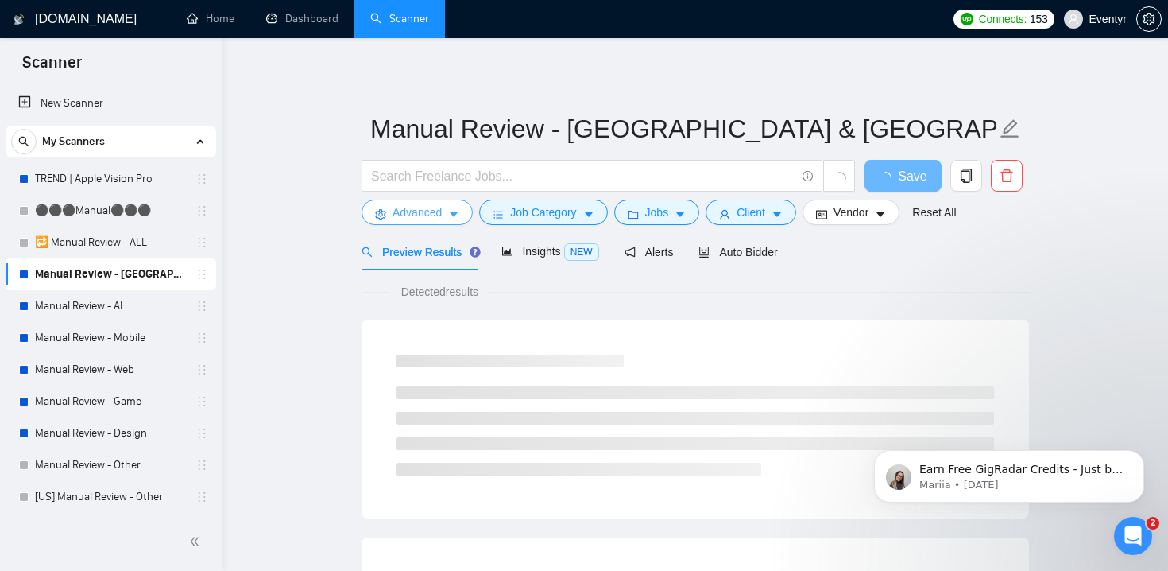
click at [442, 213] on span "Advanced" at bounding box center [417, 211] width 49 height 17
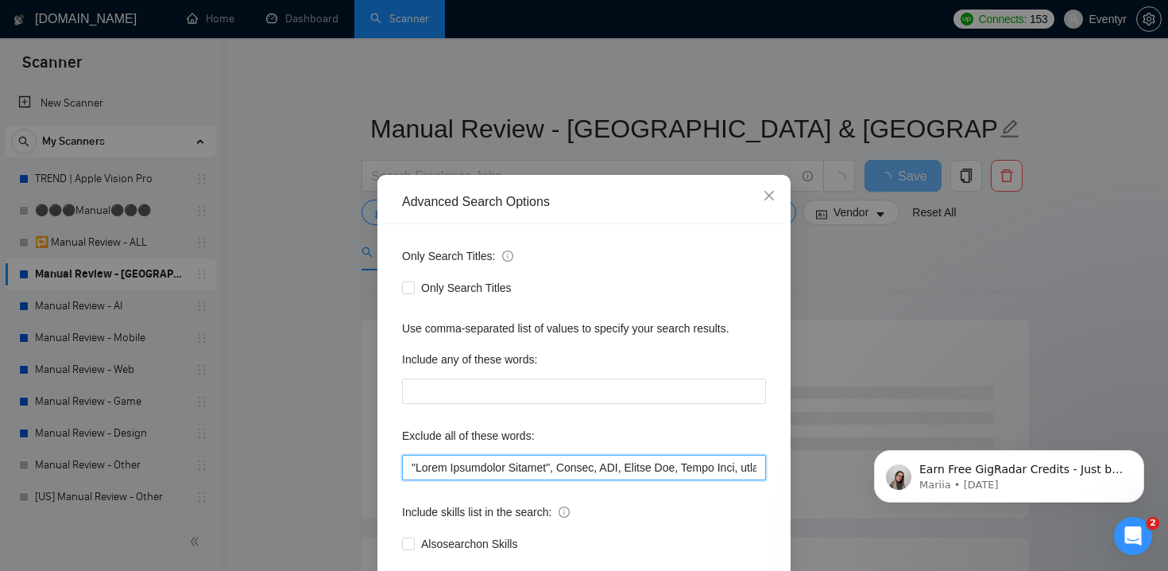
click at [409, 467] on input "text" at bounding box center [584, 467] width 364 height 25
paste input "Bookkeeper"
drag, startPoint x: 478, startPoint y: 470, endPoint x: 395, endPoint y: 470, distance: 83.5
click at [395, 470] on div "Only Search Titles: Only Search Titles Use comma-separated list of values to sp…" at bounding box center [584, 409] width 402 height 370
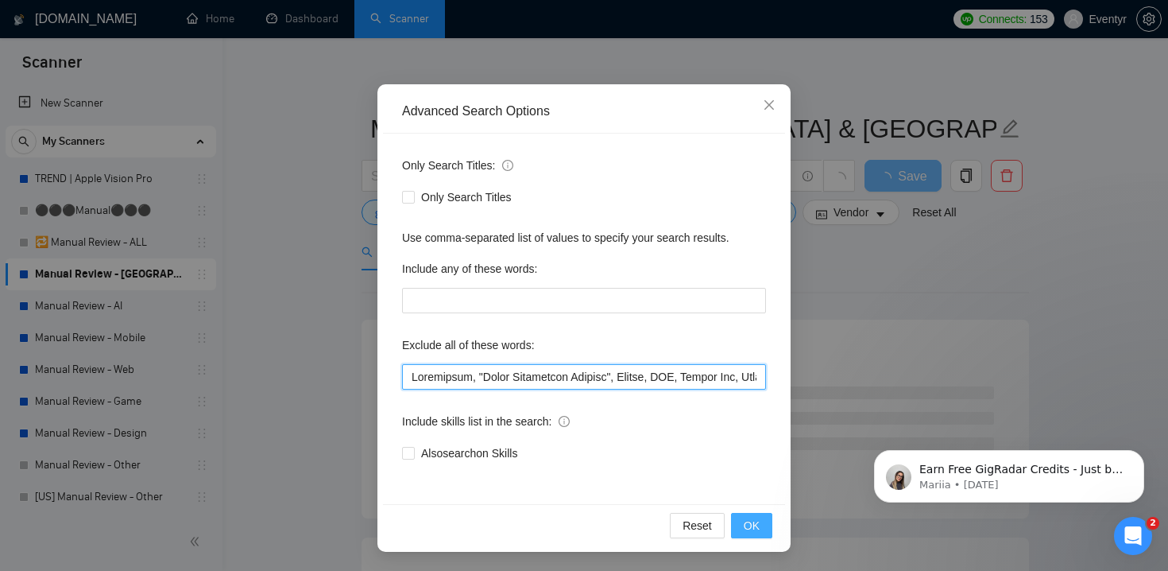
type input "Bookkeeper, "Chief Technology Officer", Closer, SEO, Google Ads, Promo Reel, re…"
click at [745, 521] on span "OK" at bounding box center [752, 525] width 16 height 17
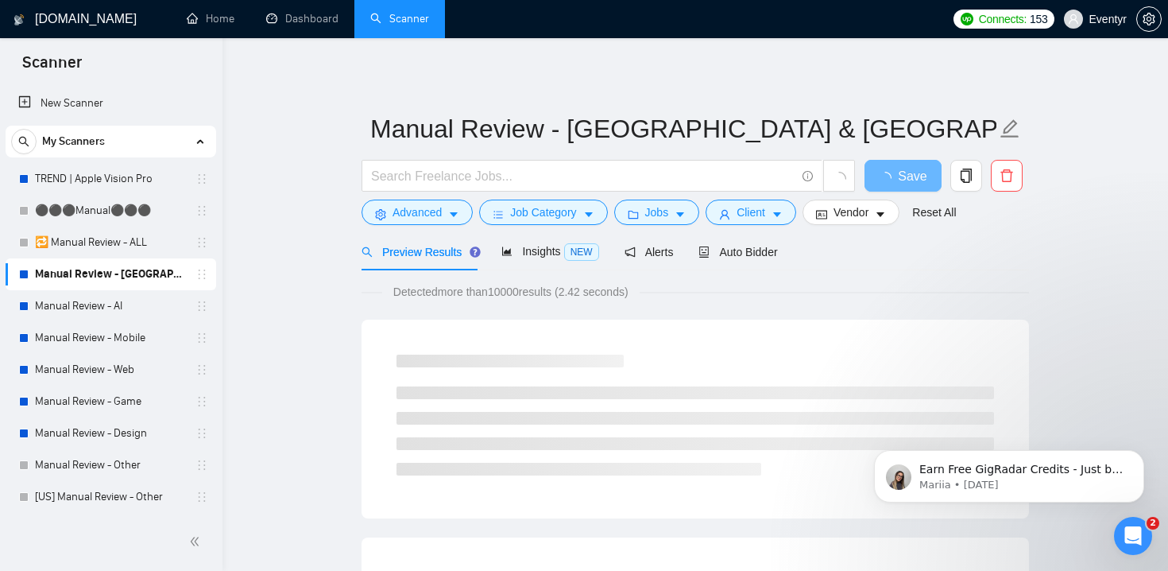
scroll to position [11, 0]
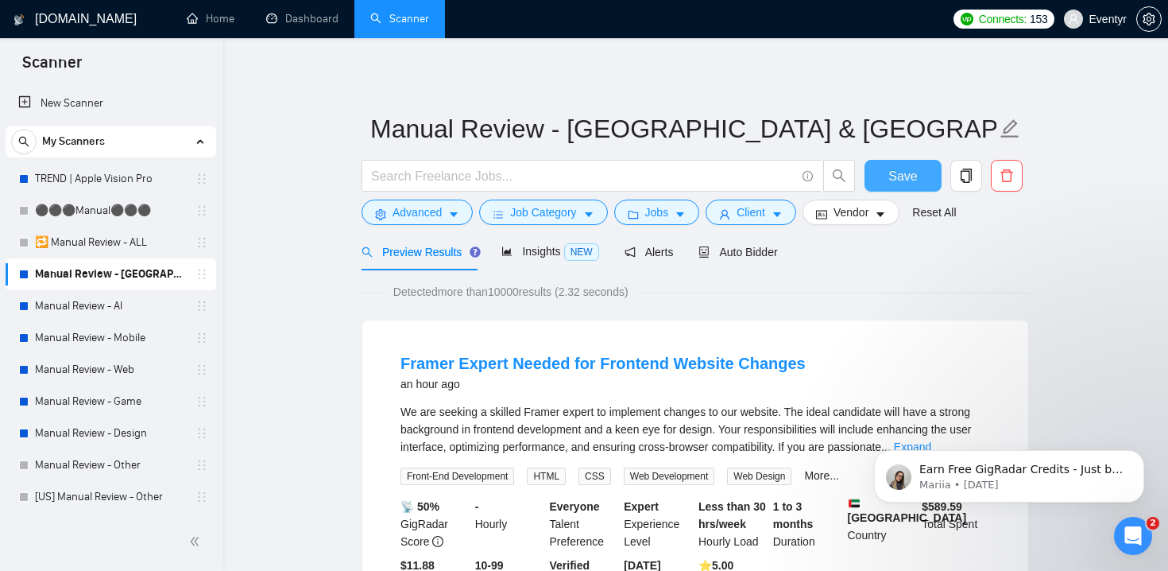
click at [914, 172] on span "Save" at bounding box center [903, 176] width 29 height 20
click at [118, 302] on link "Manual Review - AI" at bounding box center [110, 306] width 151 height 32
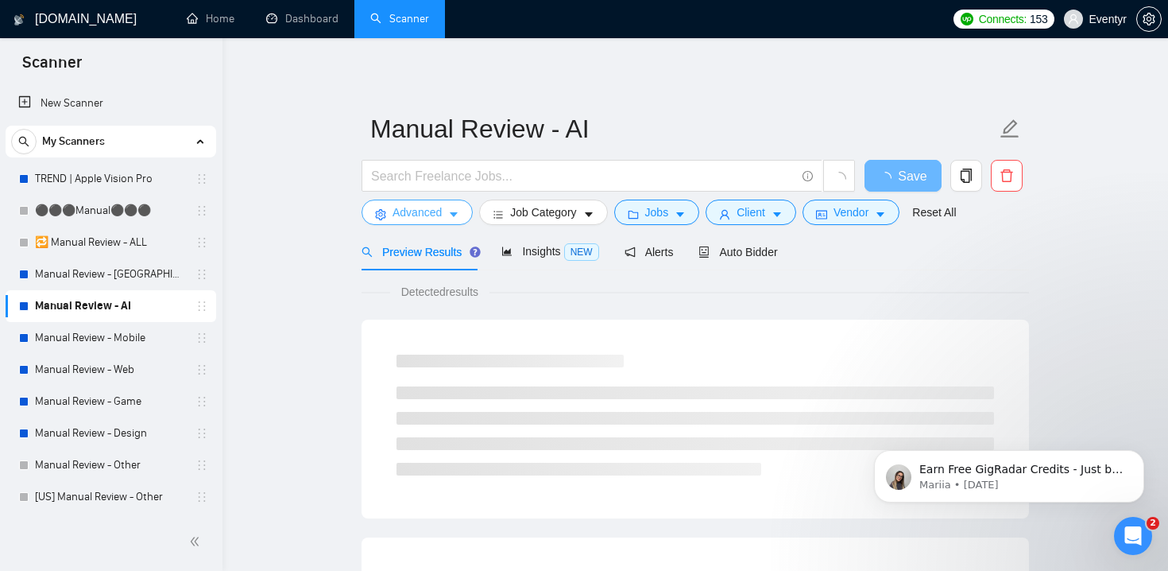
click at [438, 210] on span "Advanced" at bounding box center [417, 211] width 49 height 17
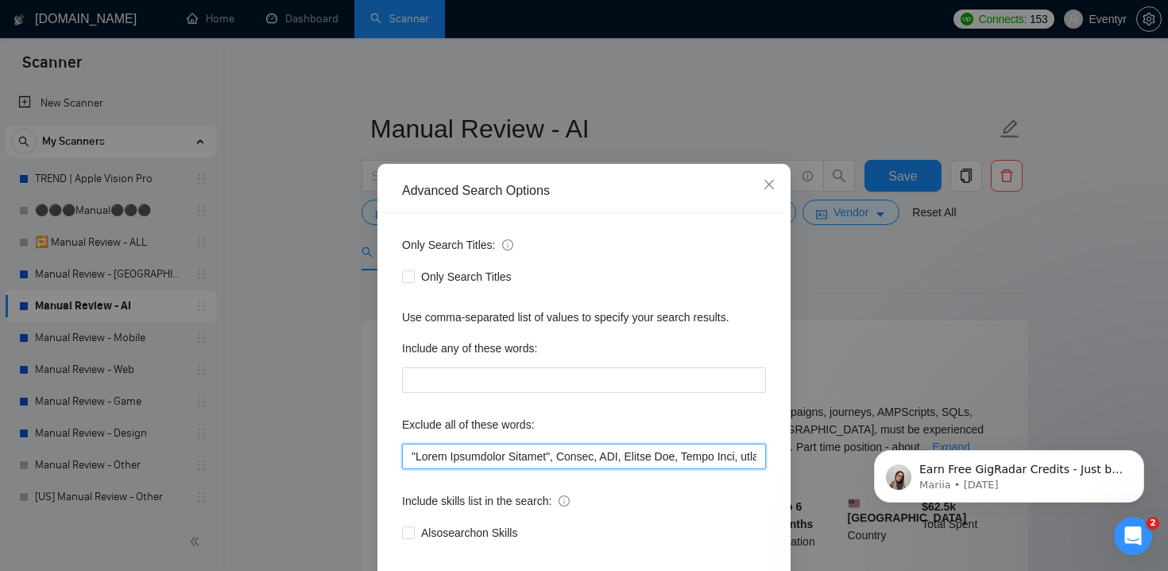
click at [410, 468] on input "text" at bounding box center [584, 455] width 364 height 25
paste input "Bookkeeper,"
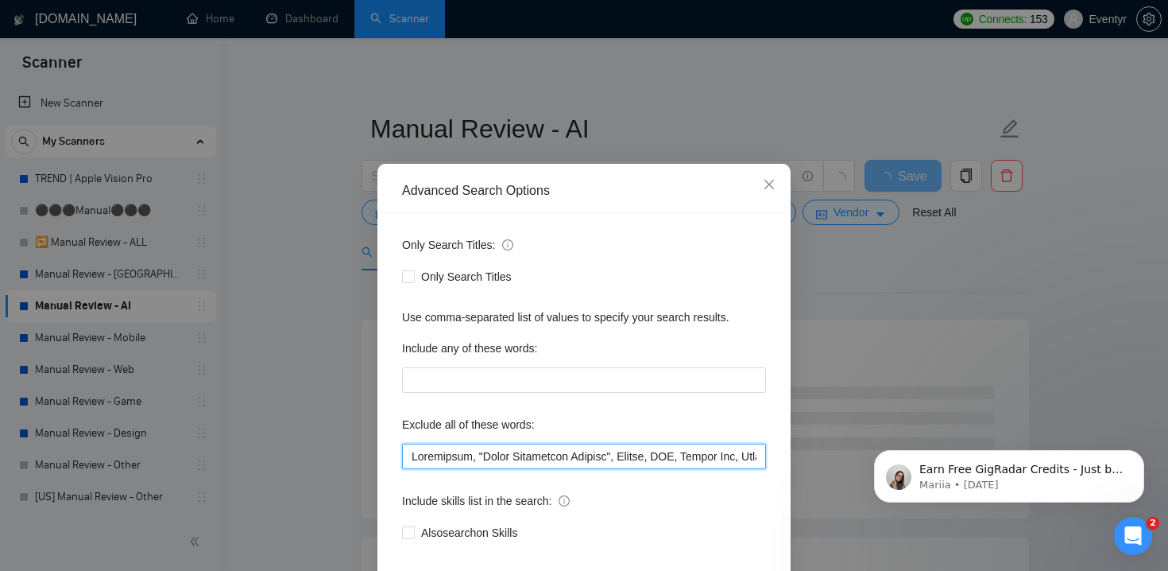
scroll to position [91, 0]
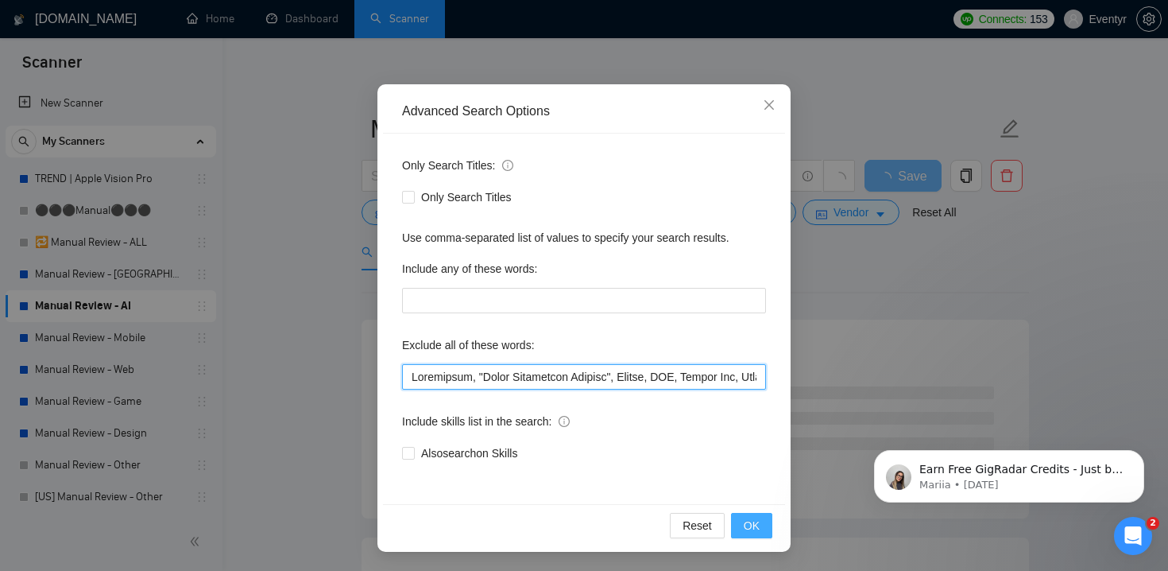
type input "Bookkeeper, "Chief Technology Officer", Closer, SEO, Google Ads, Promo Reel, re…"
click at [760, 525] on button "OK" at bounding box center [751, 525] width 41 height 25
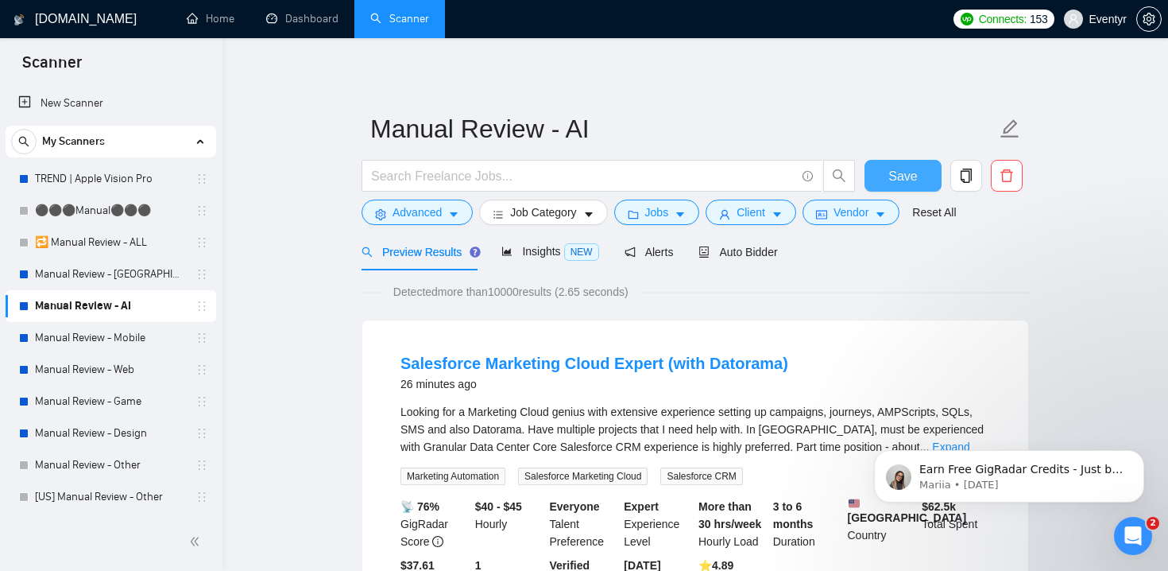
click at [908, 166] on span "Save" at bounding box center [903, 176] width 29 height 20
click at [120, 334] on link "Manual Review - Mobile" at bounding box center [110, 338] width 151 height 32
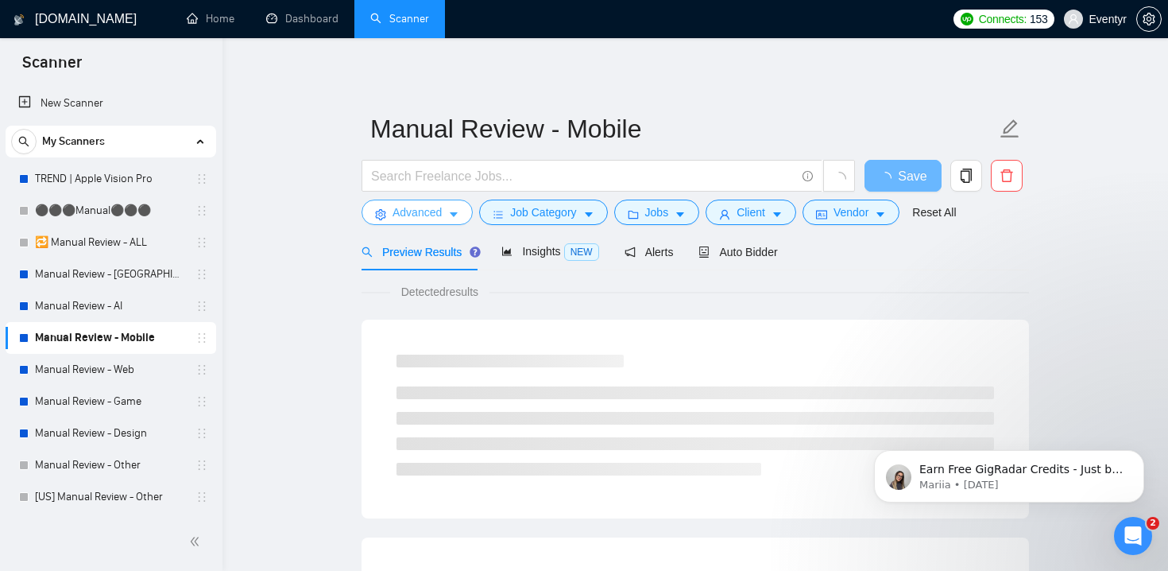
click at [422, 212] on span "Advanced" at bounding box center [417, 211] width 49 height 17
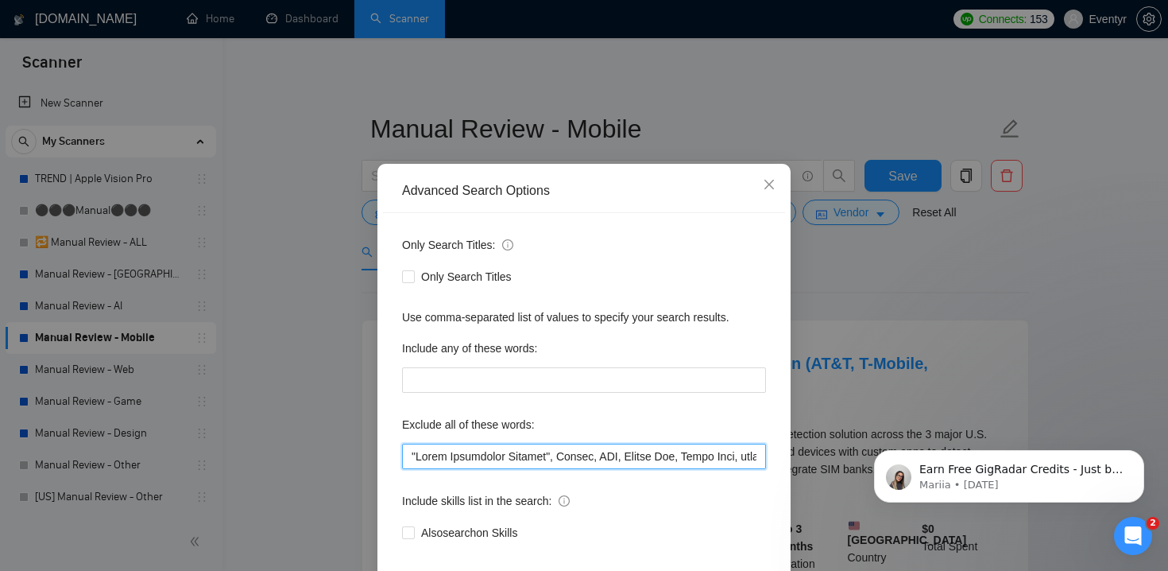
click at [411, 463] on input "text" at bounding box center [584, 455] width 364 height 25
paste input "Bookkeeper,"
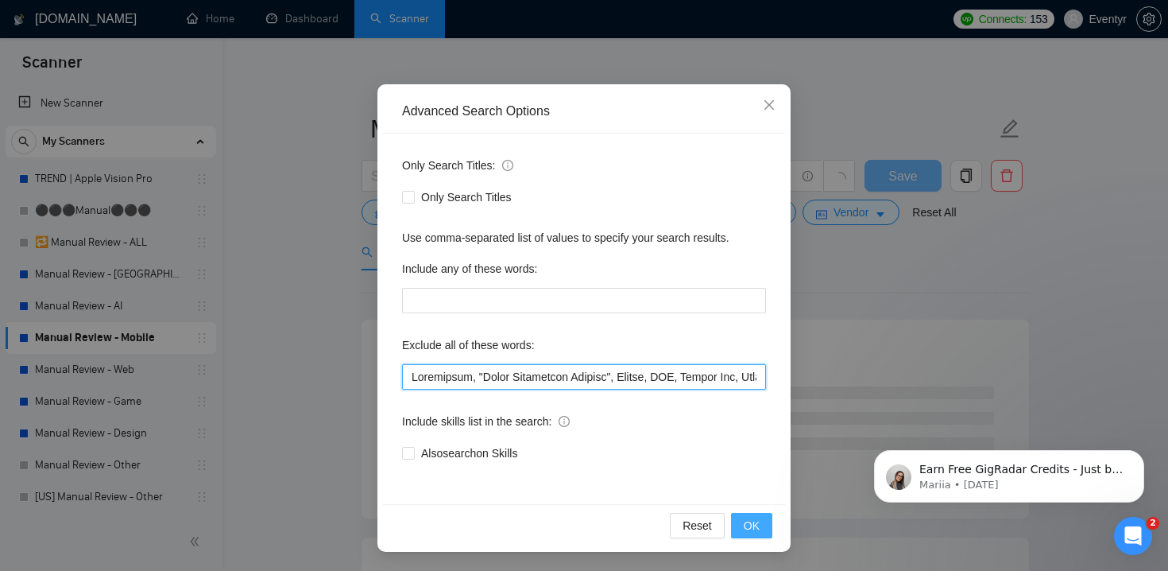
type input "Bookkeeper, "Chief Technology Officer", Closer, SEO, Google Ads, Promo Reel, re…"
click at [753, 528] on span "OK" at bounding box center [752, 525] width 16 height 17
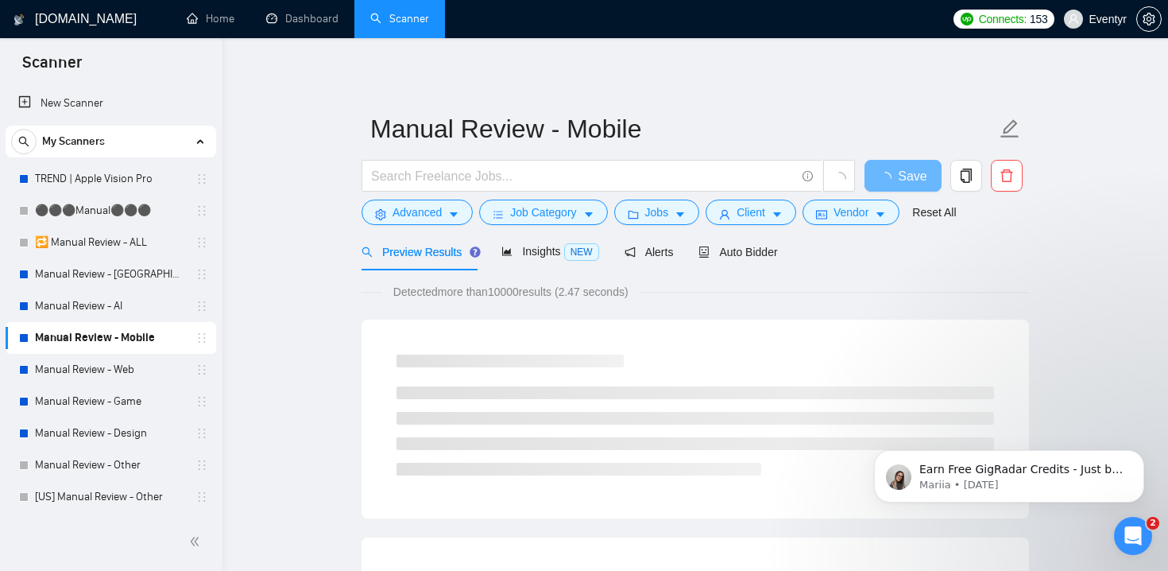
scroll to position [11, 0]
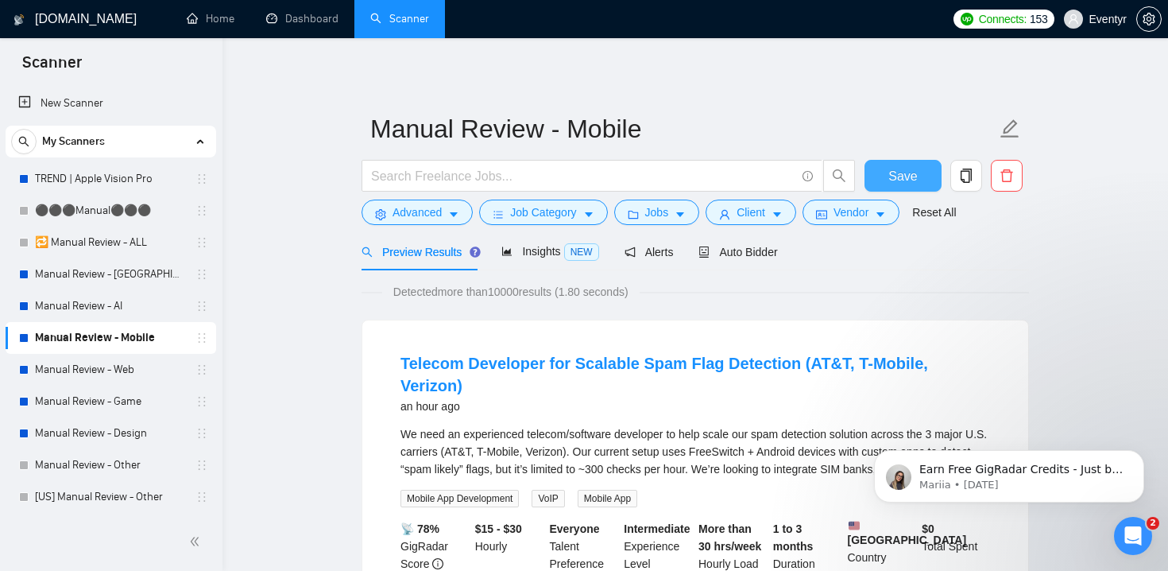
click at [915, 174] on span "Save" at bounding box center [903, 176] width 29 height 20
click at [118, 366] on link "Manual Review - Web" at bounding box center [110, 370] width 151 height 32
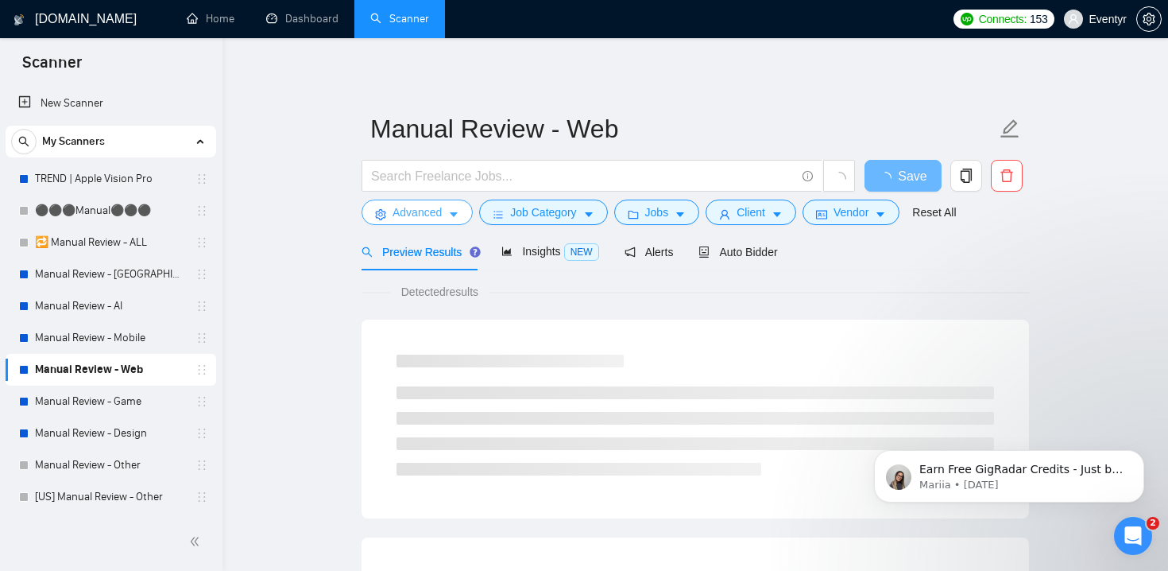
click at [418, 214] on span "Advanced" at bounding box center [417, 211] width 49 height 17
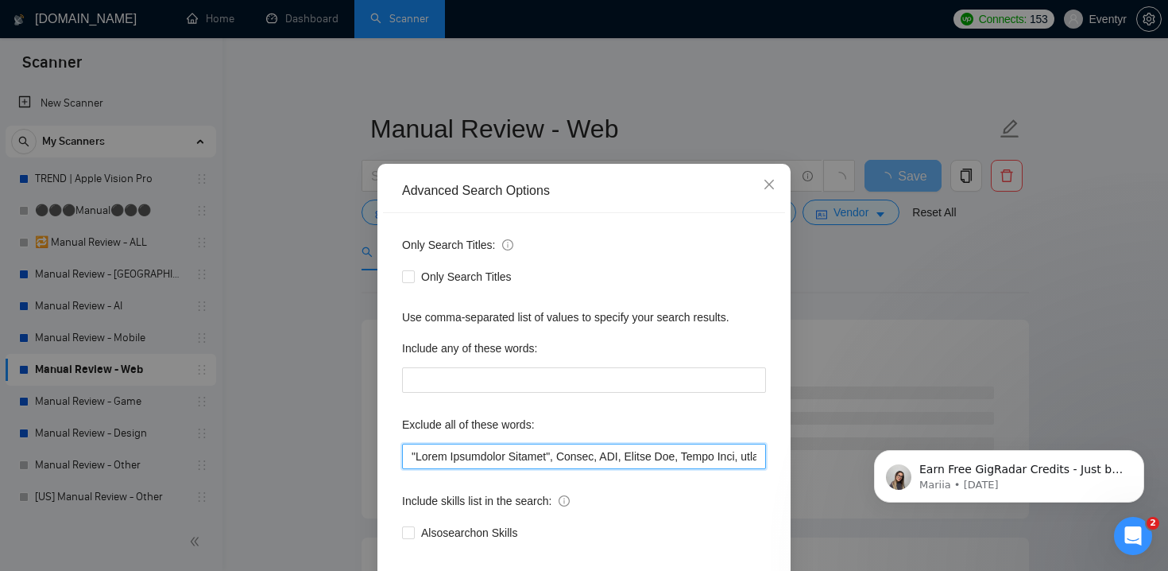
click at [408, 469] on input "text" at bounding box center [584, 455] width 364 height 25
paste input "Bookkeeper,"
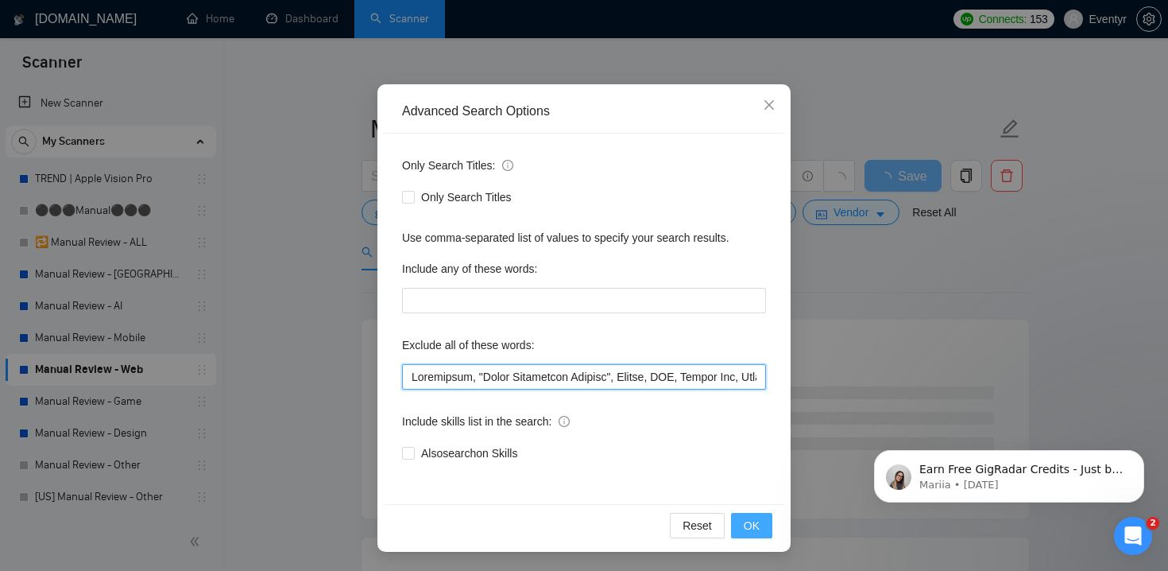
type input "Bookkeeper, "Chief Technology Officer", Closer, SEO, Google Ads, Promo Reel, re…"
click at [741, 518] on button "OK" at bounding box center [751, 525] width 41 height 25
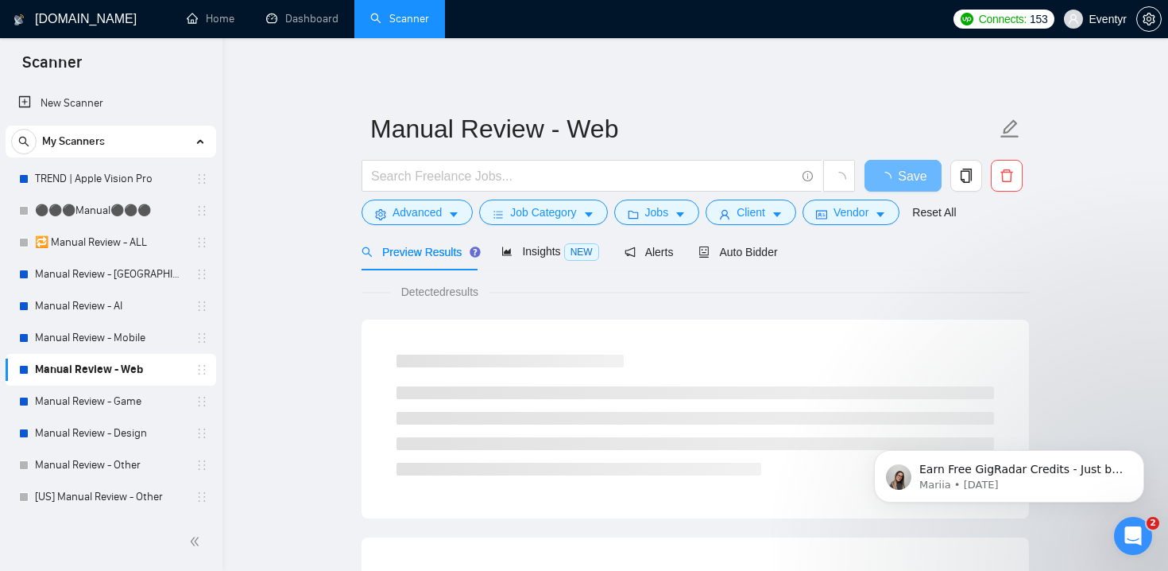
scroll to position [11, 0]
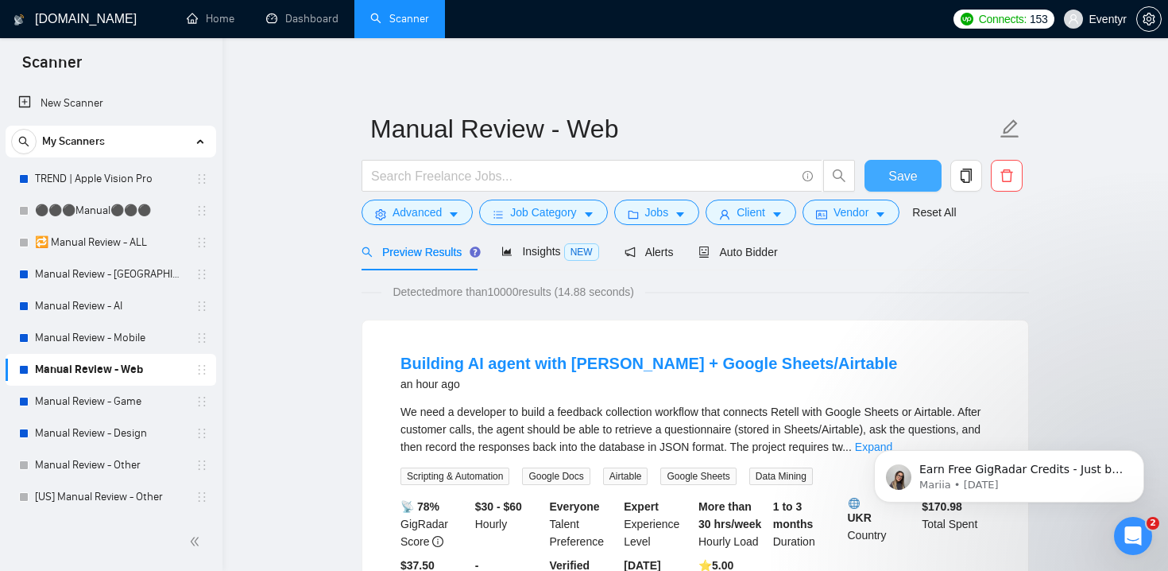
click at [903, 180] on span "Save" at bounding box center [903, 176] width 29 height 20
click at [73, 398] on link "Manual Review - Game" at bounding box center [110, 401] width 151 height 32
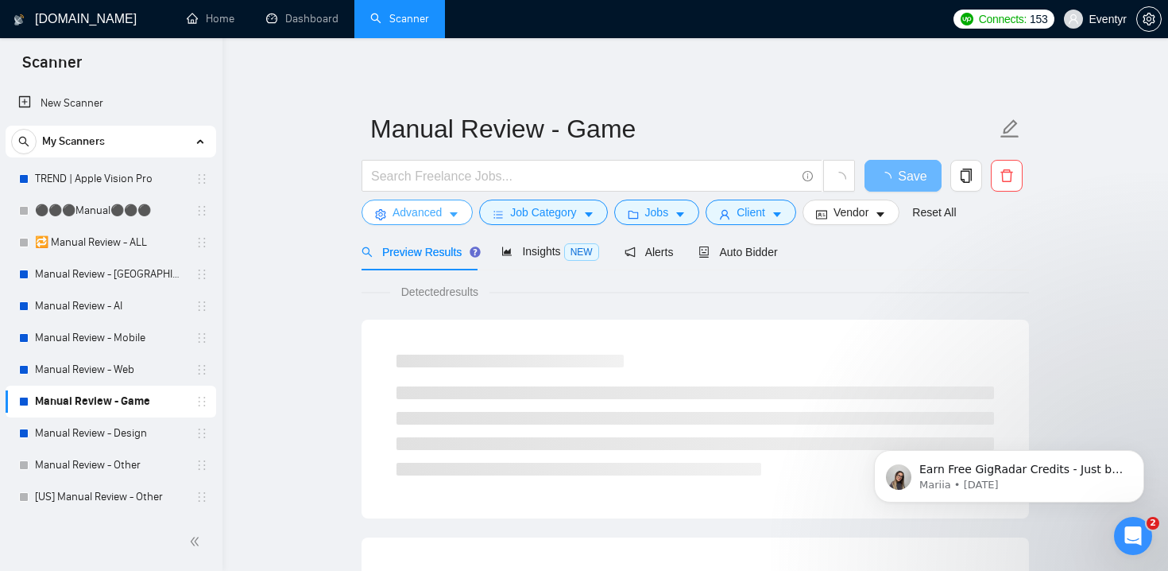
click at [442, 210] on span "Advanced" at bounding box center [417, 211] width 49 height 17
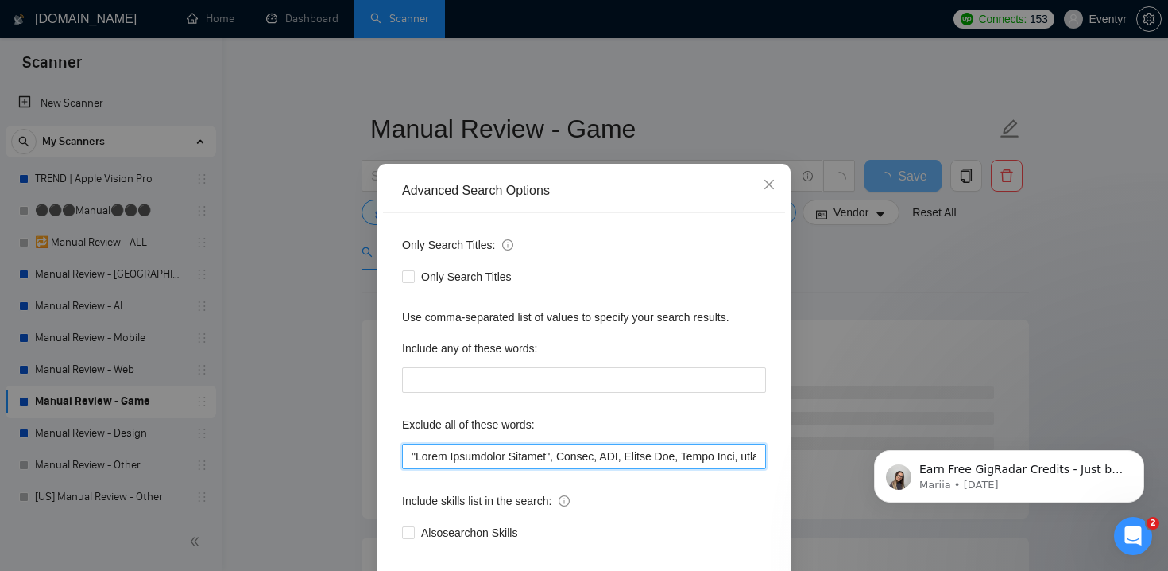
click at [411, 463] on input "text" at bounding box center [584, 455] width 364 height 25
paste input "Bookkeeper,"
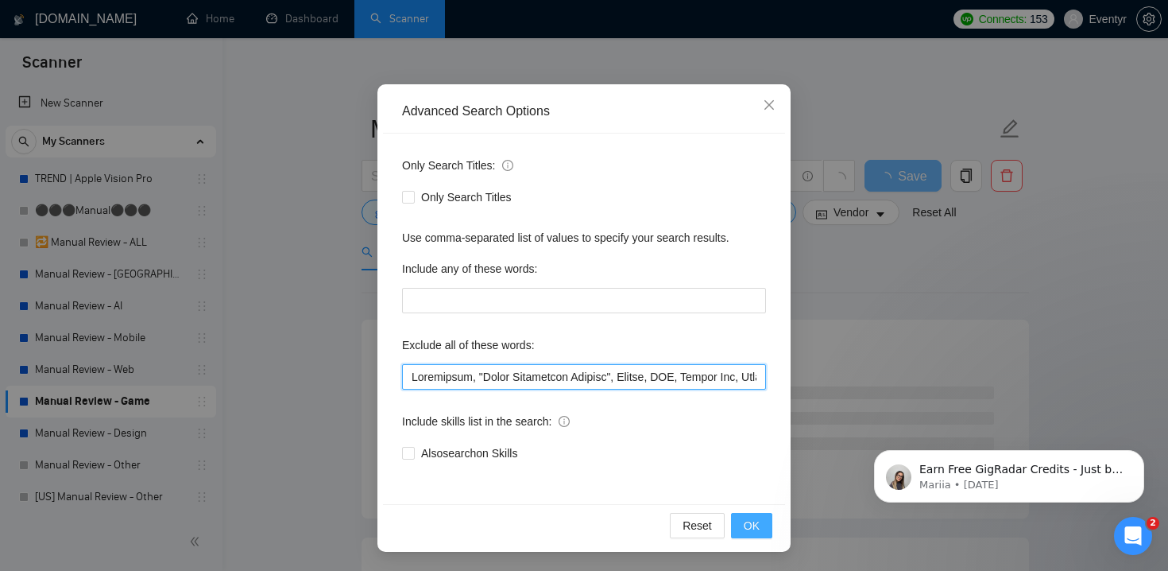
type input "Bookkeeper, "Chief Technology Officer", Closer, SEO, Google Ads, Promo Reel, re…"
click at [745, 519] on span "OK" at bounding box center [752, 525] width 16 height 17
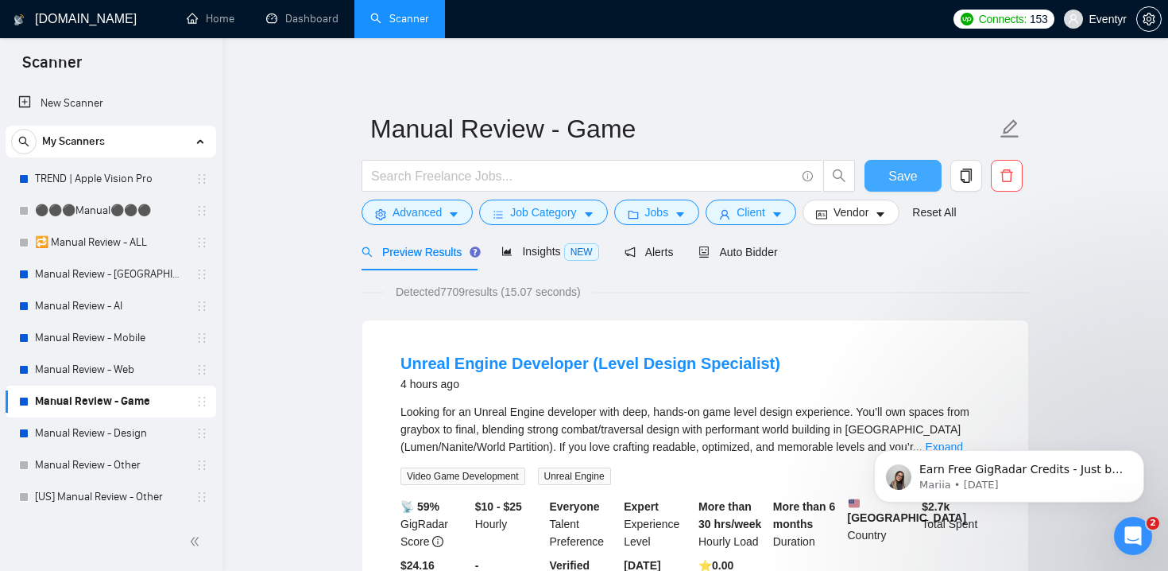
click at [906, 172] on span "Save" at bounding box center [903, 176] width 29 height 20
click at [114, 431] on link "Manual Review - Design" at bounding box center [110, 433] width 151 height 32
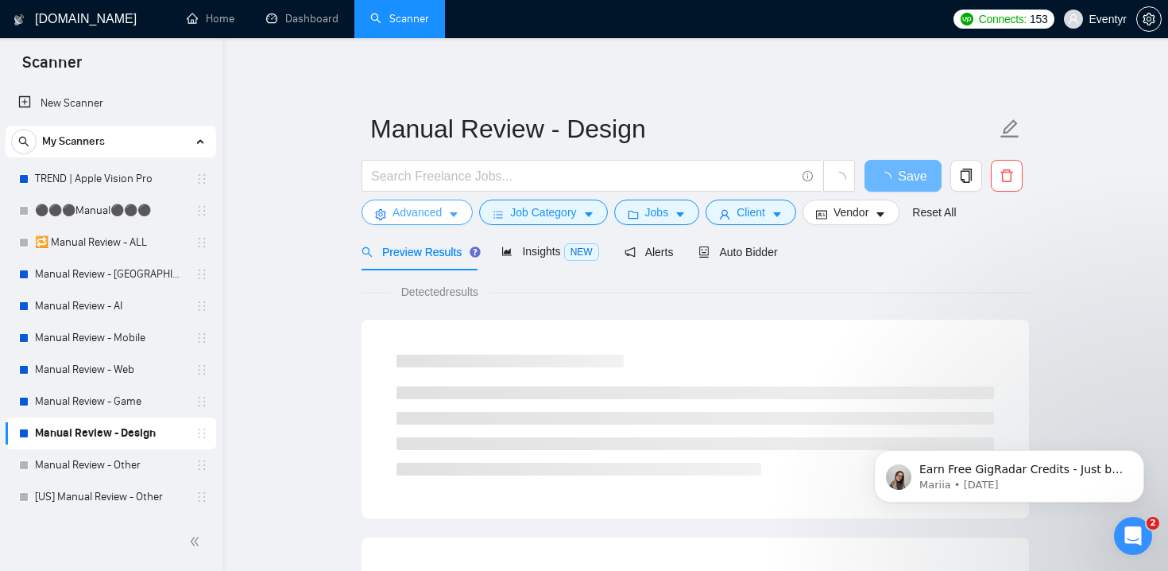
click at [405, 205] on span "Advanced" at bounding box center [417, 211] width 49 height 17
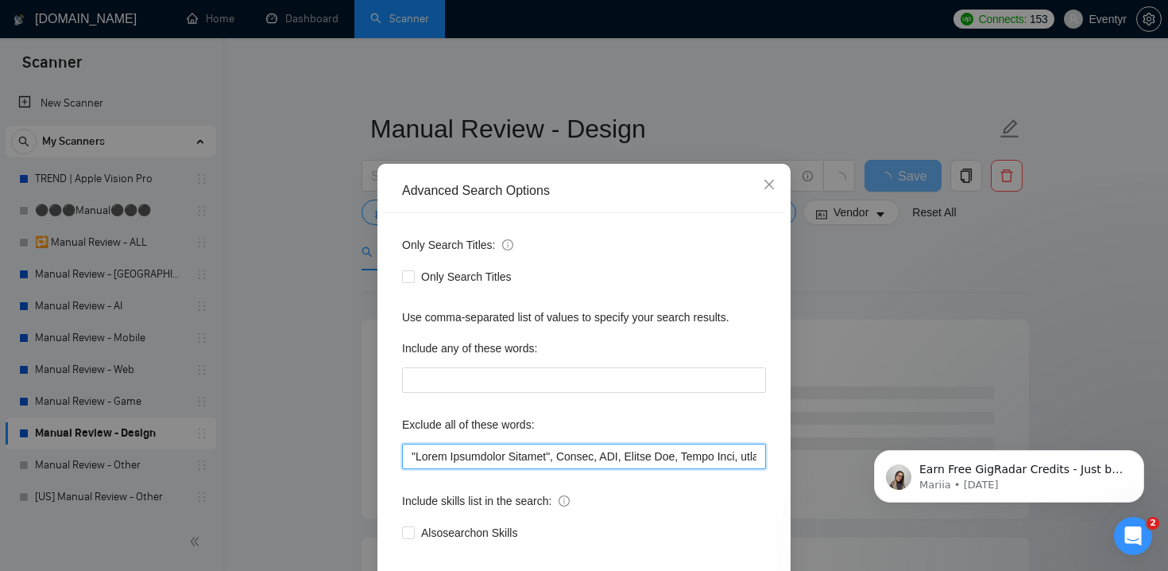
click at [412, 468] on input "text" at bounding box center [584, 455] width 364 height 25
paste input "Bookkeeper,"
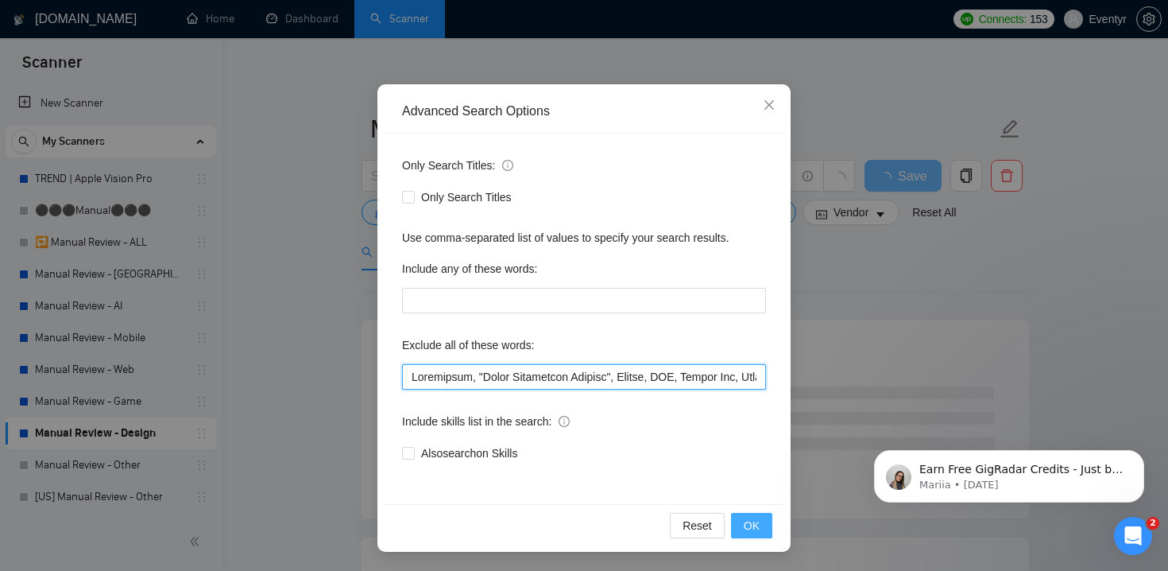
type input "Bookkeeper, "Chief Technology Officer", Closer, SEO, Google Ads, Promo Reel, re…"
click at [757, 517] on span "OK" at bounding box center [752, 525] width 16 height 17
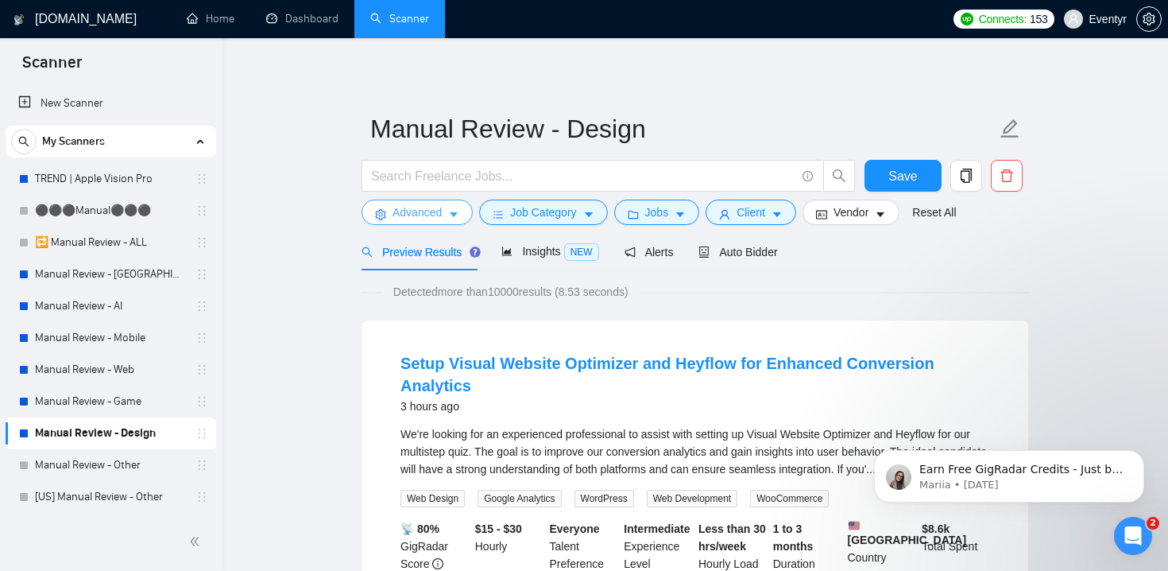
click at [455, 213] on icon "caret-down" at bounding box center [454, 215] width 8 height 5
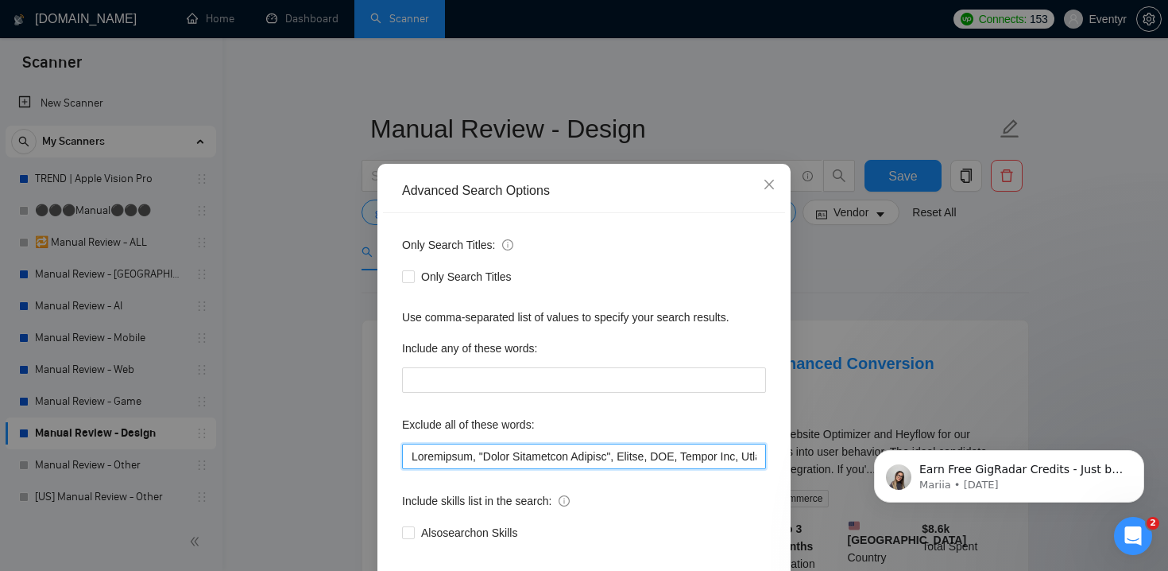
click at [526, 463] on input "text" at bounding box center [584, 455] width 364 height 25
click at [774, 188] on span "Close" at bounding box center [769, 185] width 43 height 43
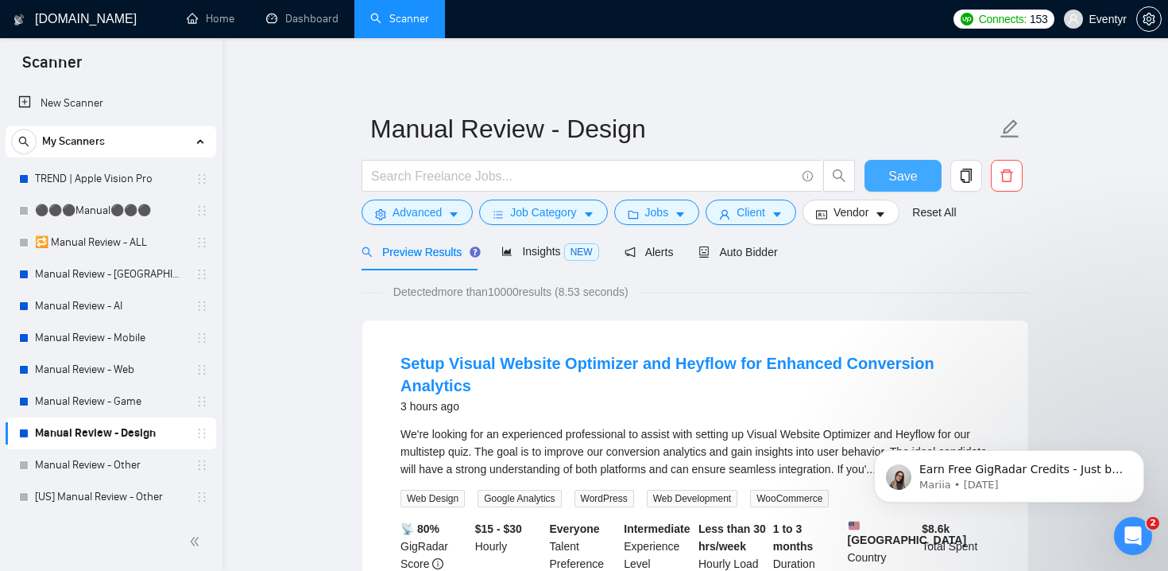
click at [904, 189] on button "Save" at bounding box center [903, 176] width 77 height 32
